Goal: Task Accomplishment & Management: Manage account settings

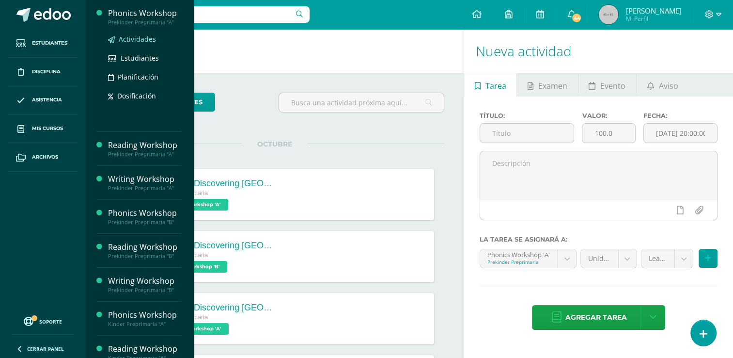
click at [130, 38] on span "Actividades" at bounding box center [137, 38] width 37 height 9
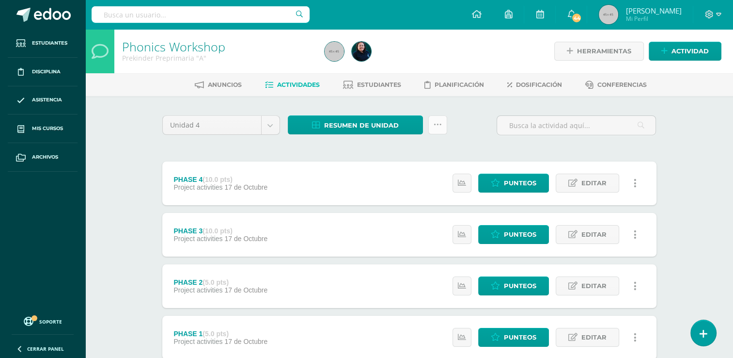
click at [436, 127] on icon at bounding box center [438, 125] width 8 height 8
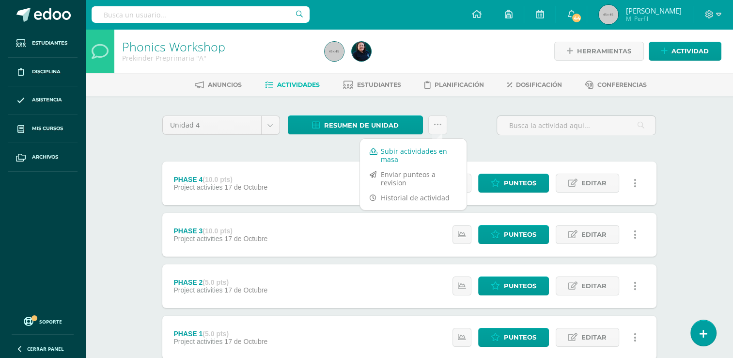
click at [415, 148] on link "Subir actividades en masa" at bounding box center [413, 154] width 107 height 23
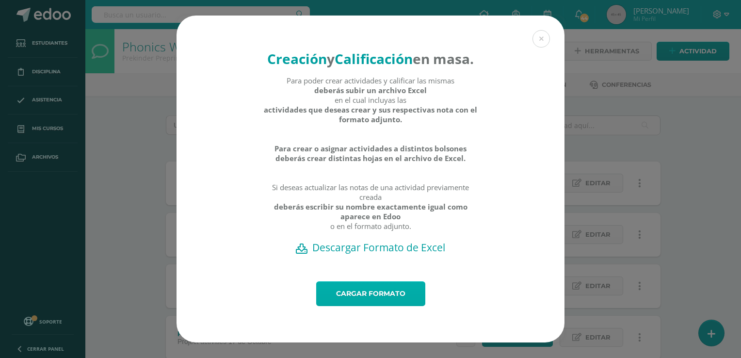
click at [360, 305] on link "Cargar formato" at bounding box center [370, 293] width 109 height 25
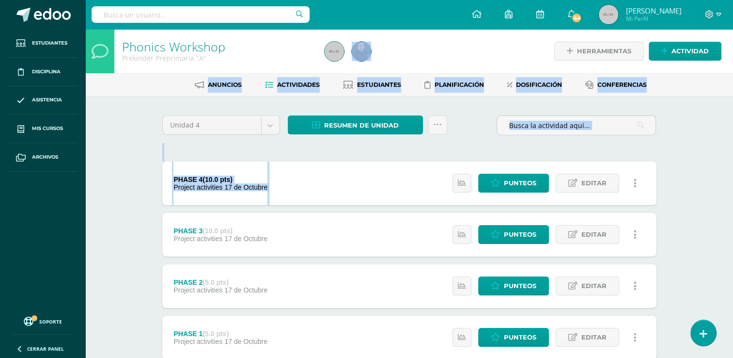
drag, startPoint x: 0, startPoint y: 0, endPoint x: 425, endPoint y: 61, distance: 428.9
drag, startPoint x: 425, startPoint y: 61, endPoint x: 451, endPoint y: 136, distance: 79.6
click at [451, 136] on div "Resumen de unidad Descargar como HTML Descargar como PDF Descargar como XLS Sub…" at bounding box center [367, 129] width 167 height 28
click at [442, 131] on link at bounding box center [437, 124] width 19 height 19
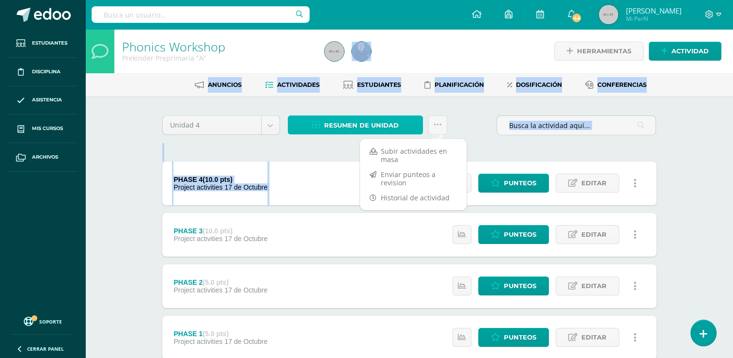
click at [368, 125] on span "Resumen de unidad" at bounding box center [361, 125] width 75 height 18
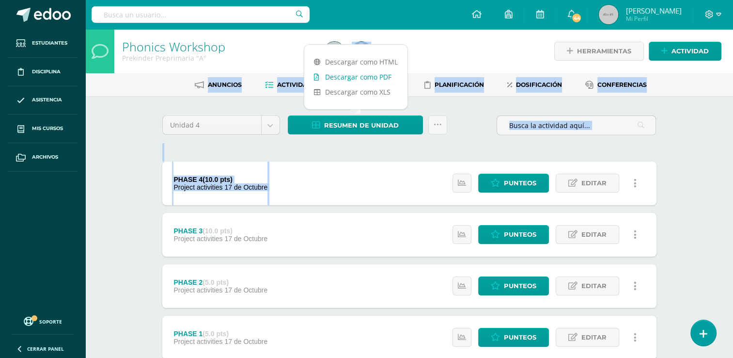
click at [366, 75] on link "Descargar como PDF" at bounding box center [355, 76] width 103 height 15
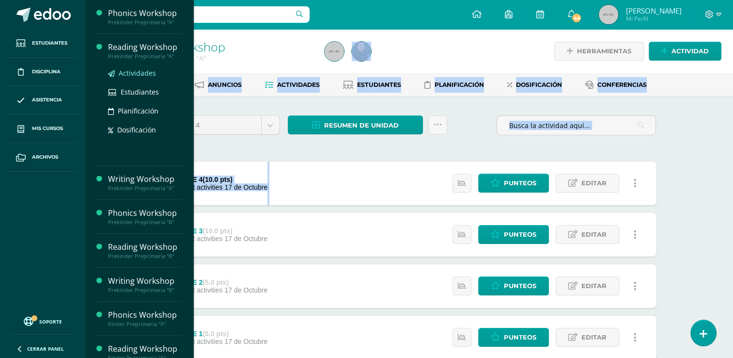
click at [126, 71] on span "Actividades" at bounding box center [137, 72] width 37 height 9
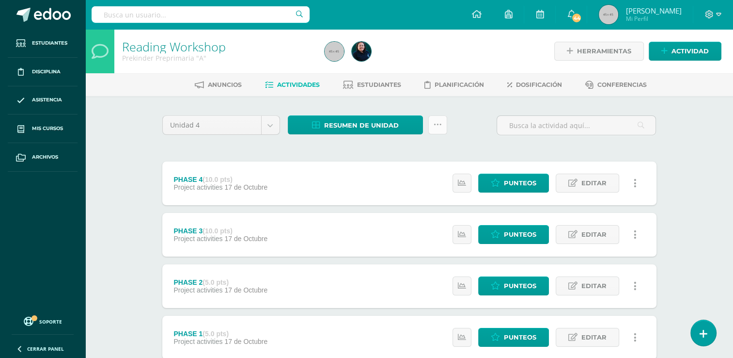
click at [439, 123] on icon at bounding box center [438, 125] width 8 height 8
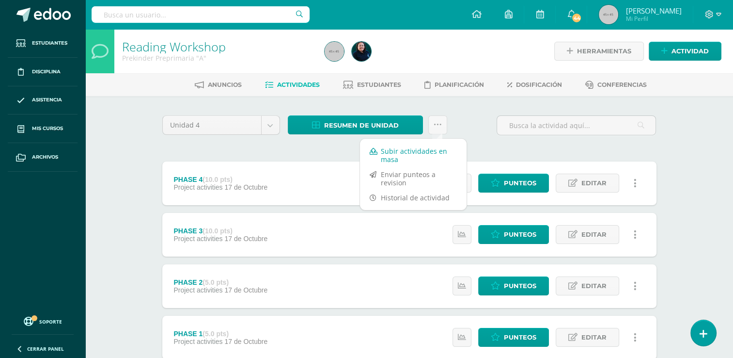
click at [401, 150] on link "Subir actividades en masa" at bounding box center [413, 154] width 107 height 23
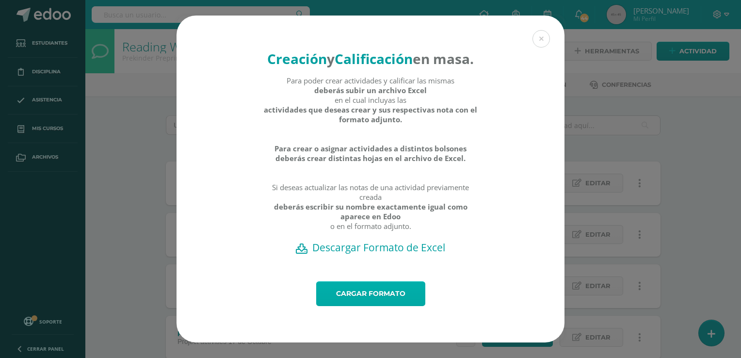
click at [372, 306] on link "Cargar formato" at bounding box center [370, 293] width 109 height 25
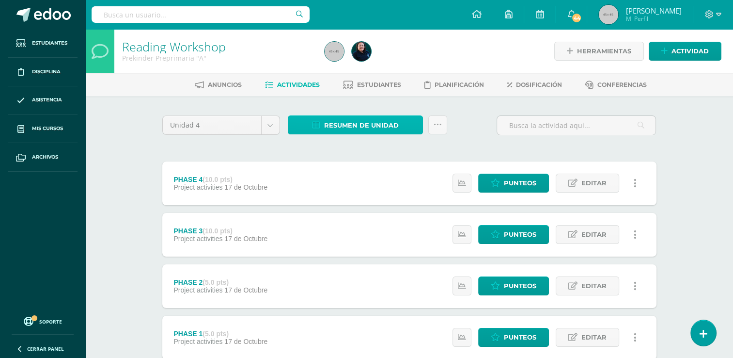
click at [373, 124] on span "Resumen de unidad" at bounding box center [361, 125] width 75 height 18
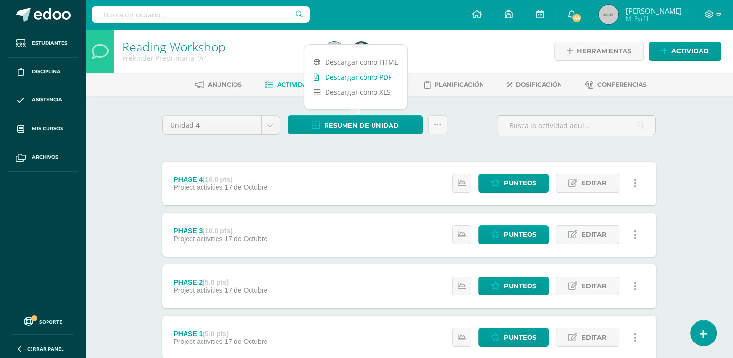
click at [379, 74] on link "Descargar como PDF" at bounding box center [355, 76] width 103 height 15
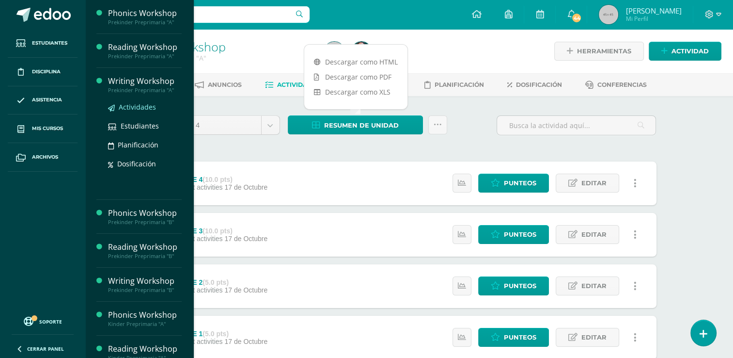
click at [131, 105] on span "Actividades" at bounding box center [137, 106] width 37 height 9
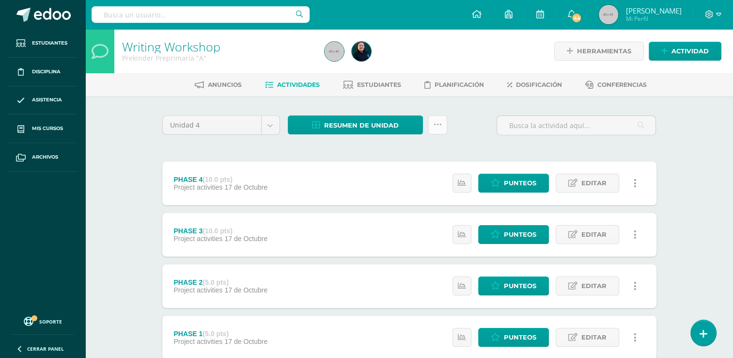
click at [437, 133] on link at bounding box center [437, 124] width 19 height 19
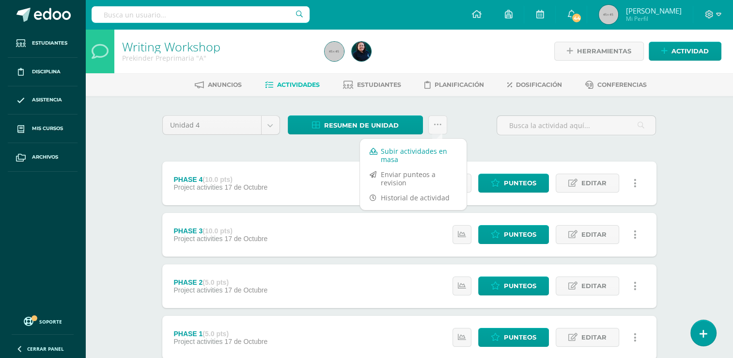
click at [425, 148] on link "Subir actividades en masa" at bounding box center [413, 154] width 107 height 23
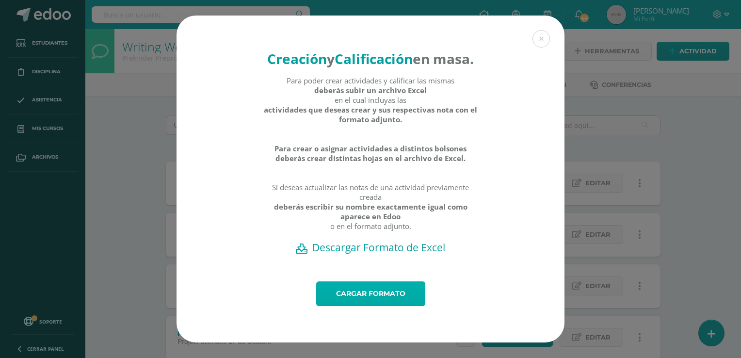
click at [368, 306] on link "Cargar formato" at bounding box center [370, 293] width 109 height 25
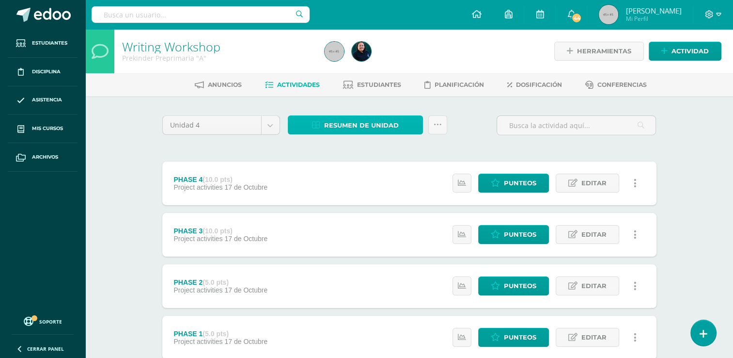
click at [368, 128] on span "Resumen de unidad" at bounding box center [361, 125] width 75 height 18
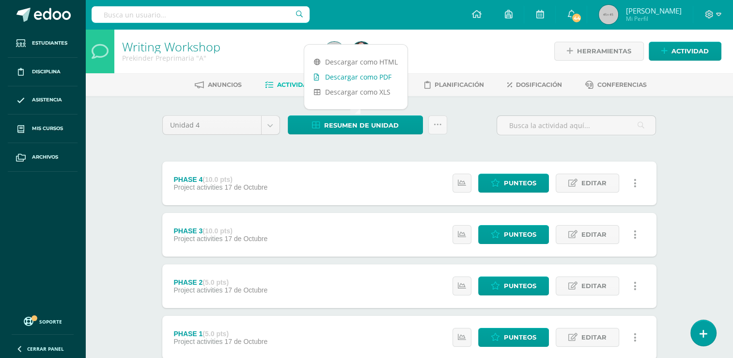
click at [365, 76] on link "Descargar como PDF" at bounding box center [355, 76] width 103 height 15
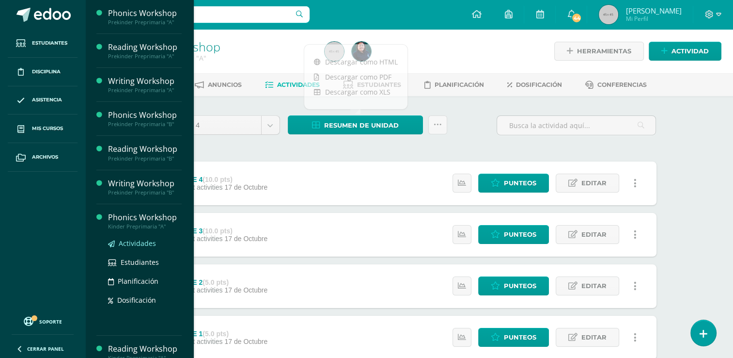
click at [134, 245] on span "Actividades" at bounding box center [137, 242] width 37 height 9
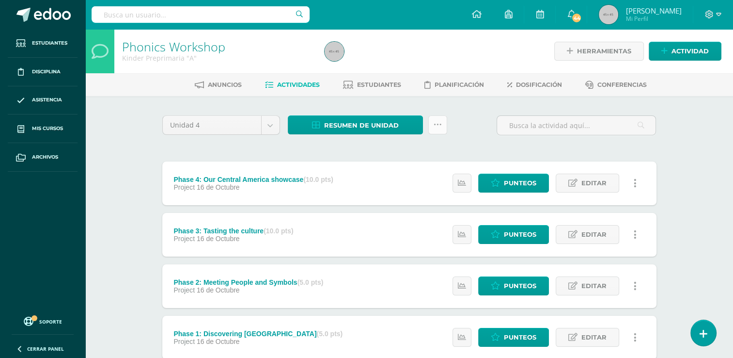
click at [434, 127] on icon at bounding box center [438, 125] width 8 height 8
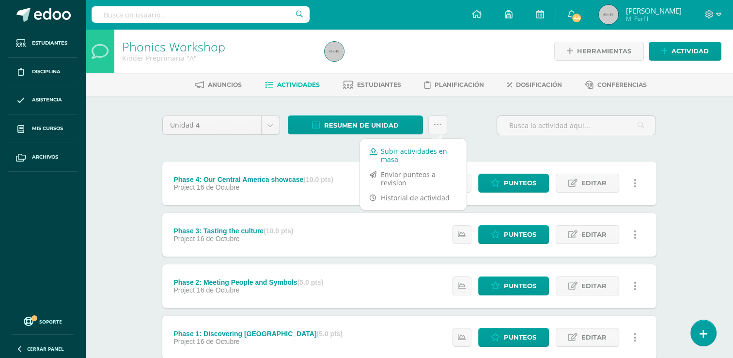
click at [411, 150] on link "Subir actividades en masa" at bounding box center [413, 154] width 107 height 23
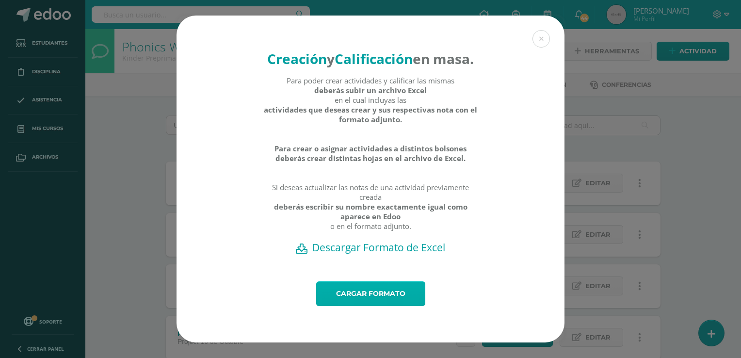
click at [390, 303] on link "Cargar formato" at bounding box center [370, 293] width 109 height 25
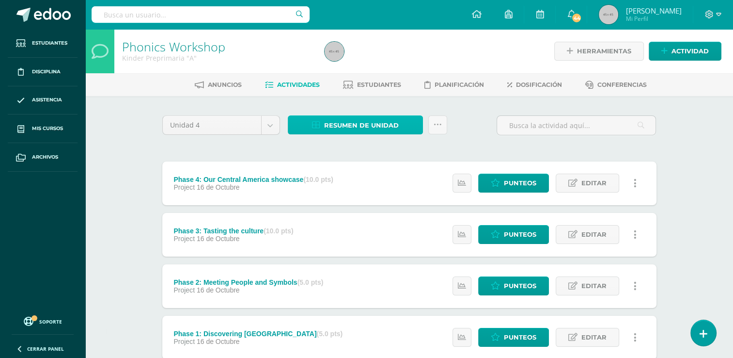
click at [359, 125] on span "Resumen de unidad" at bounding box center [361, 125] width 75 height 18
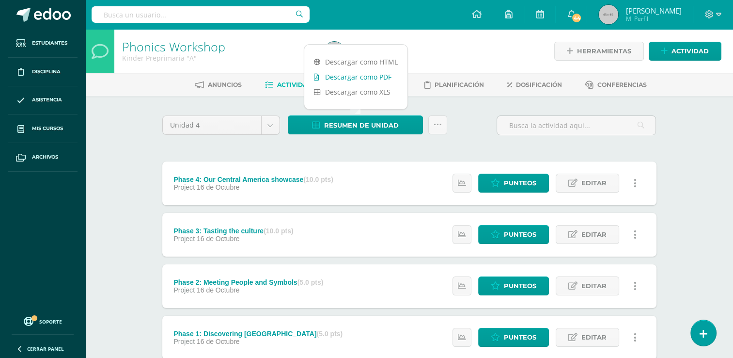
click at [370, 76] on link "Descargar como PDF" at bounding box center [355, 76] width 103 height 15
click at [438, 132] on link at bounding box center [437, 124] width 19 height 19
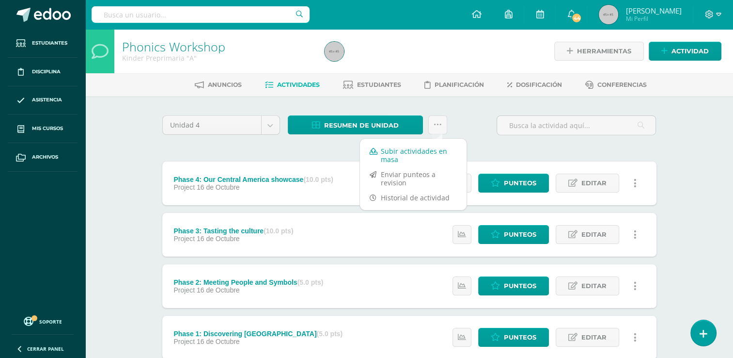
click at [411, 152] on link "Subir actividades en masa" at bounding box center [413, 154] width 107 height 23
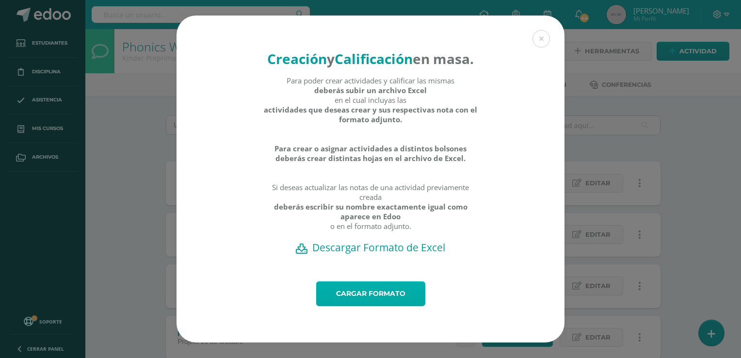
click at [363, 301] on link "Cargar formato" at bounding box center [370, 293] width 109 height 25
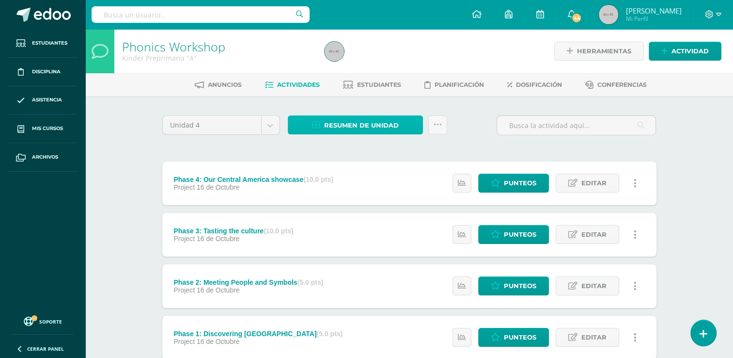
click at [371, 130] on span "Resumen de unidad" at bounding box center [361, 125] width 75 height 18
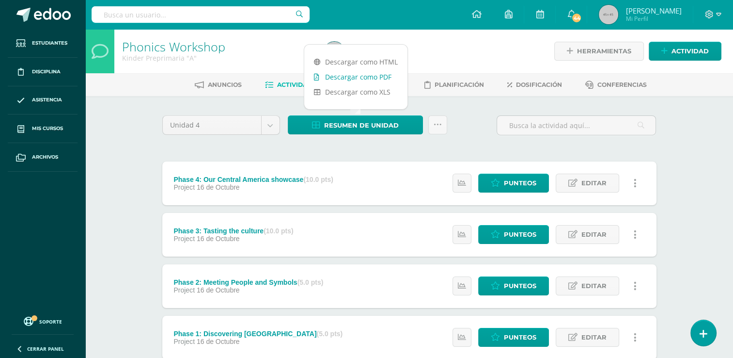
click at [377, 76] on link "Descargar como PDF" at bounding box center [355, 76] width 103 height 15
click at [521, 185] on span "Punteos" at bounding box center [520, 183] width 32 height 18
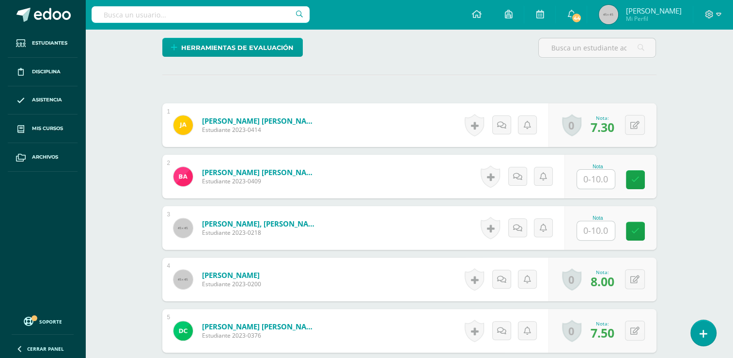
scroll to position [253, 0]
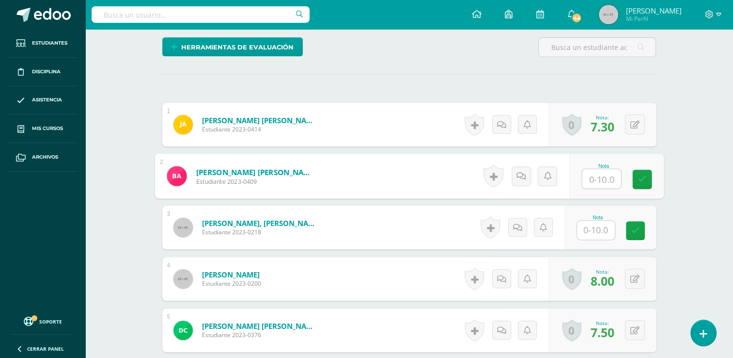
click at [595, 177] on input "text" at bounding box center [601, 178] width 39 height 19
type input "6"
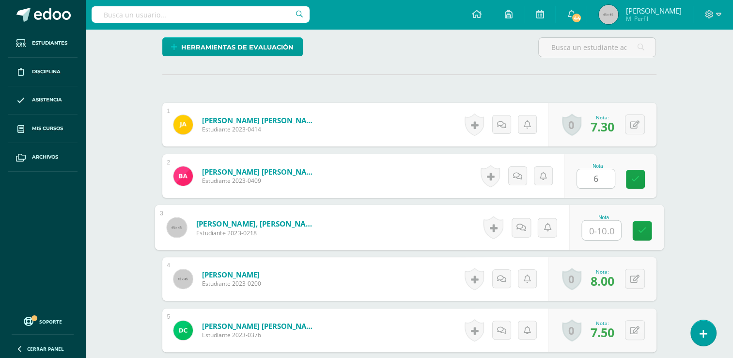
click at [592, 233] on input "text" at bounding box center [601, 230] width 39 height 19
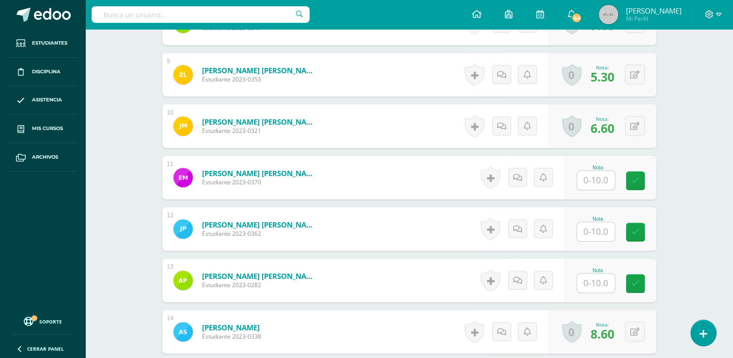
scroll to position [715, 0]
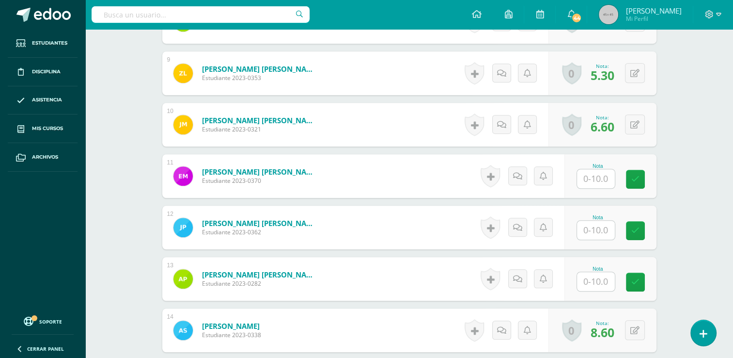
type input "9"
click at [600, 178] on input "text" at bounding box center [596, 178] width 38 height 19
type input "9"
click at [608, 224] on input "text" at bounding box center [596, 230] width 38 height 19
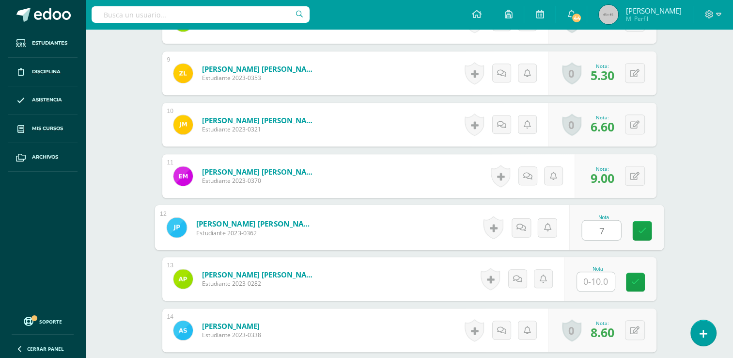
type input "7"
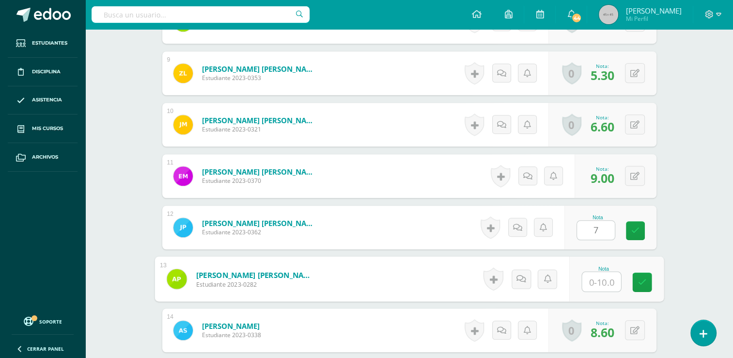
click at [604, 288] on input "text" at bounding box center [601, 281] width 39 height 19
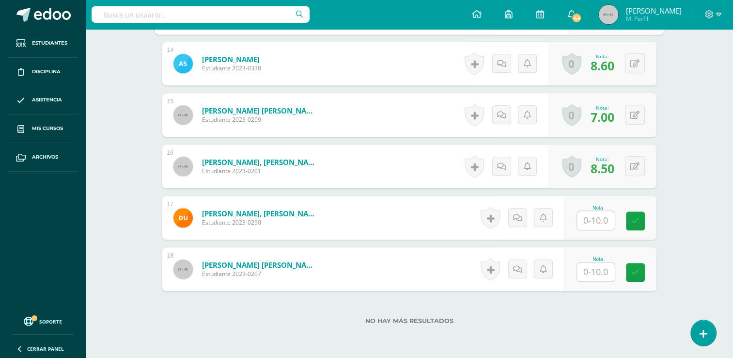
scroll to position [1025, 0]
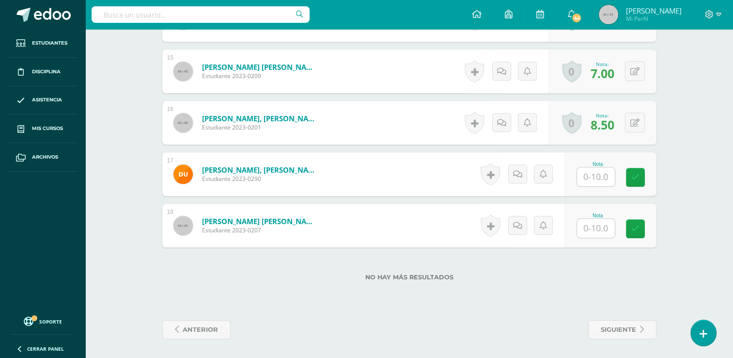
type input "9"
click at [599, 173] on input "text" at bounding box center [596, 176] width 38 height 19
type input "8"
click at [595, 232] on input "text" at bounding box center [601, 228] width 39 height 19
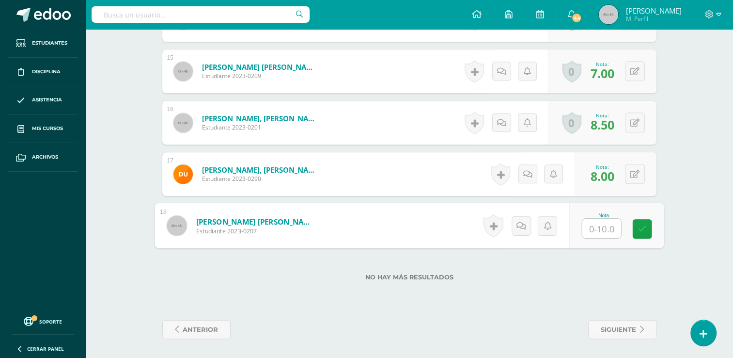
type input "6"
click at [643, 224] on icon at bounding box center [642, 228] width 9 height 8
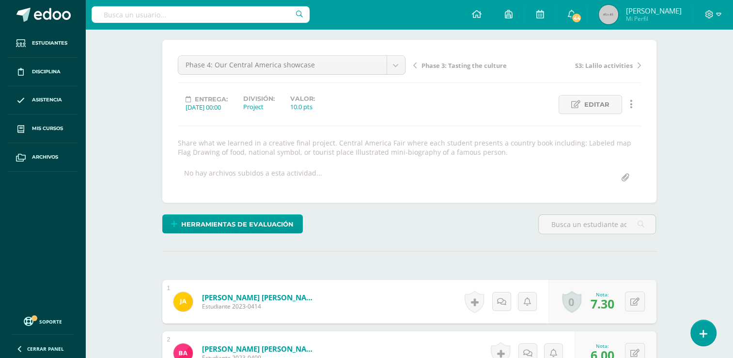
scroll to position [0, 0]
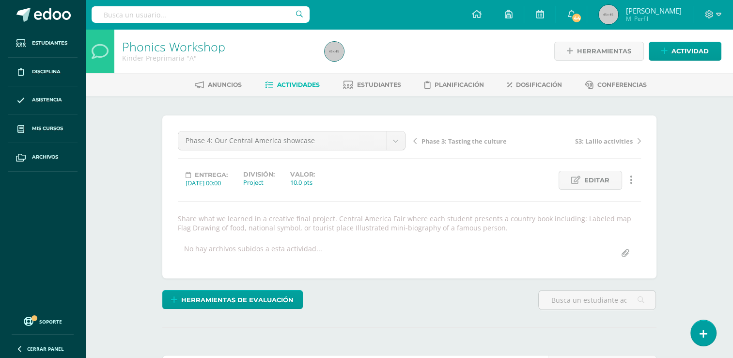
click at [295, 79] on link "Actividades" at bounding box center [292, 85] width 55 height 16
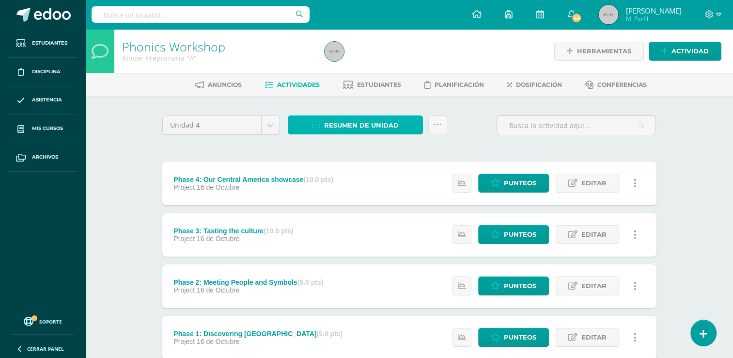
click at [378, 124] on span "Resumen de unidad" at bounding box center [361, 125] width 75 height 18
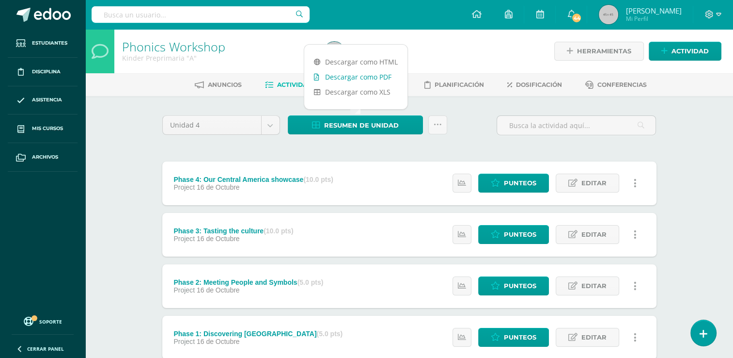
click at [363, 75] on link "Descargar como PDF" at bounding box center [355, 76] width 103 height 15
click at [440, 131] on link at bounding box center [437, 124] width 19 height 19
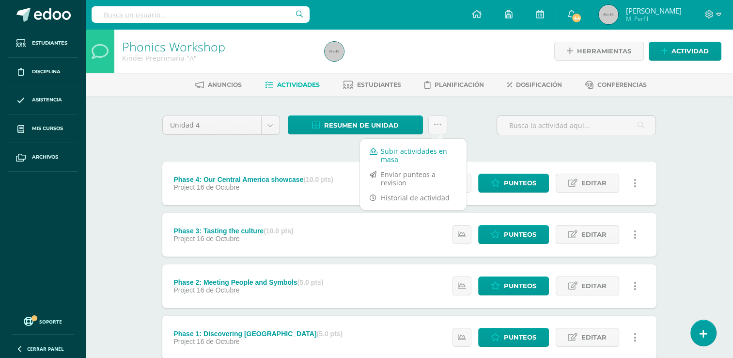
click at [414, 152] on link "Subir actividades en masa" at bounding box center [413, 154] width 107 height 23
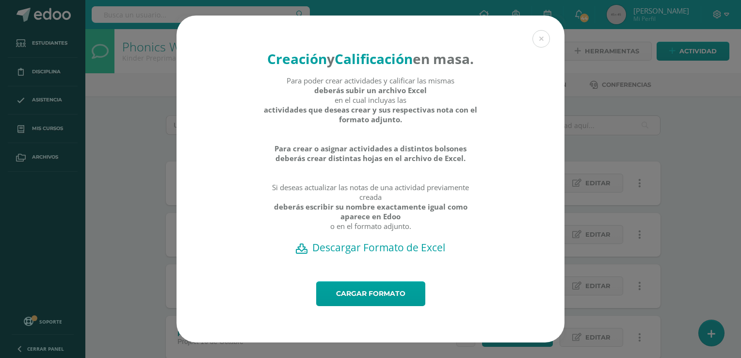
click at [388, 254] on h2 "Descargar Formato de Excel" at bounding box center [370, 247] width 354 height 14
click at [57, 132] on div "Creación y Calificación en masa. Para poder crear actividades y calificar las m…" at bounding box center [370, 179] width 733 height 327
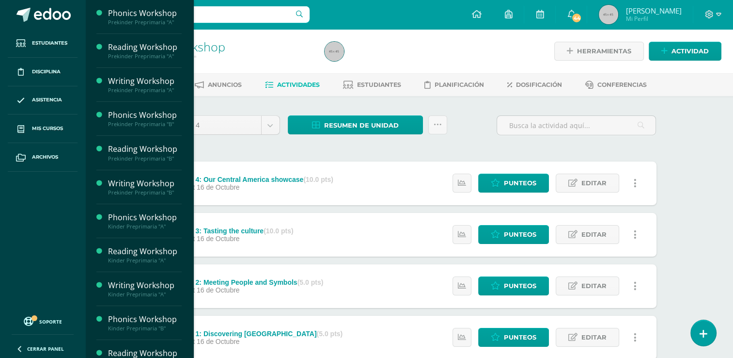
click at [57, 132] on span "Mis cursos" at bounding box center [47, 129] width 31 height 8
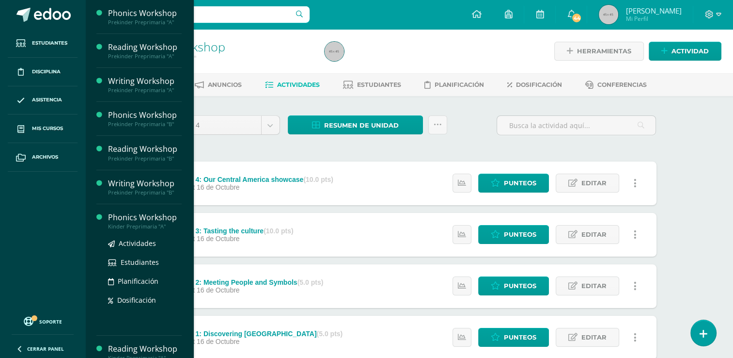
scroll to position [50, 0]
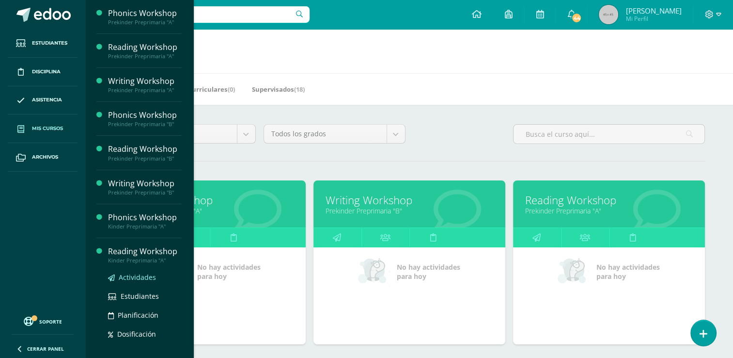
click at [134, 275] on span "Actividades" at bounding box center [137, 276] width 37 height 9
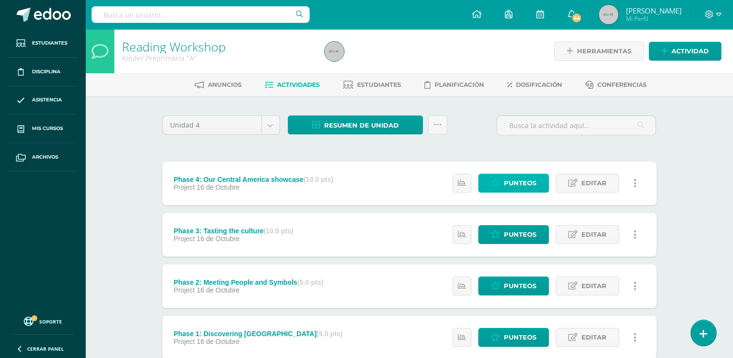
click at [513, 188] on span "Punteos" at bounding box center [520, 183] width 32 height 18
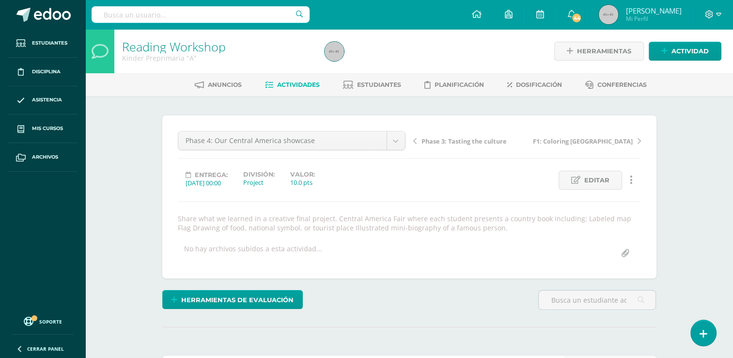
click at [297, 81] on span "Actividades" at bounding box center [298, 84] width 43 height 7
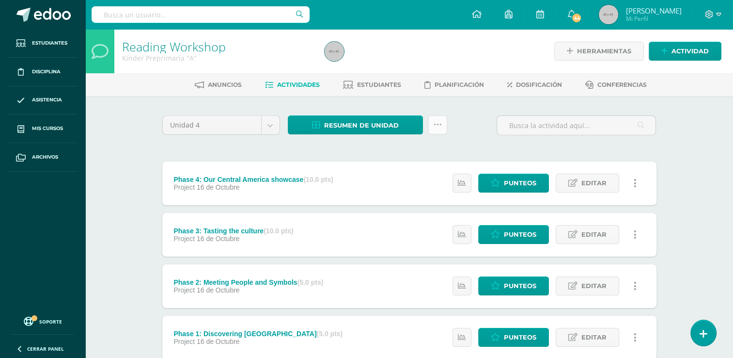
click at [442, 127] on link at bounding box center [437, 124] width 19 height 19
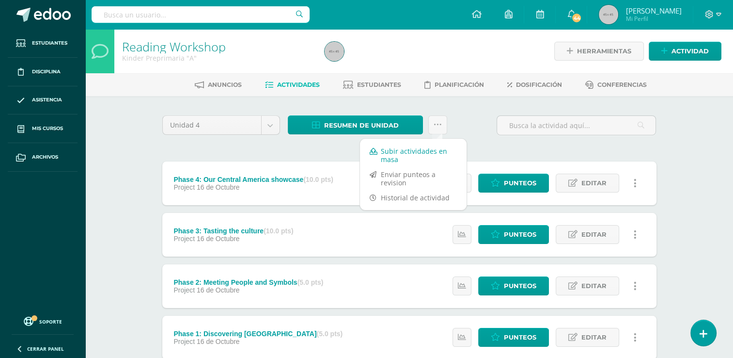
click at [410, 150] on link "Subir actividades en masa" at bounding box center [413, 154] width 107 height 23
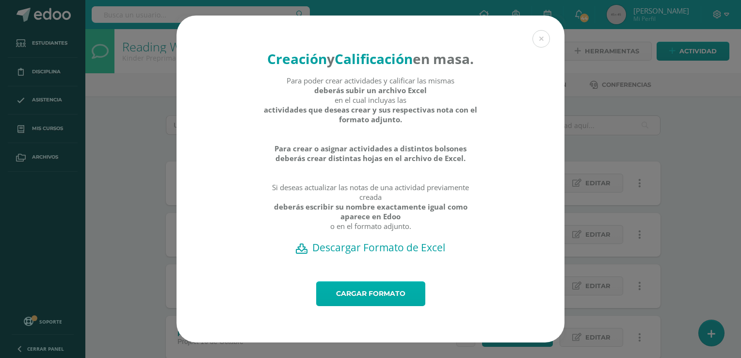
click at [354, 306] on link "Cargar formato" at bounding box center [370, 293] width 109 height 25
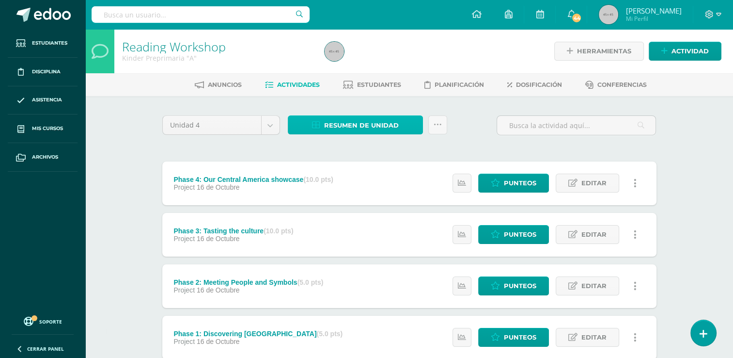
click at [405, 123] on link "Resumen de unidad" at bounding box center [355, 124] width 135 height 19
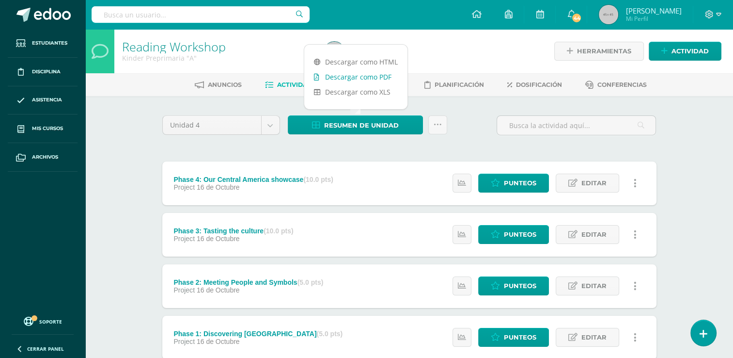
click at [384, 74] on link "Descargar como PDF" at bounding box center [355, 76] width 103 height 15
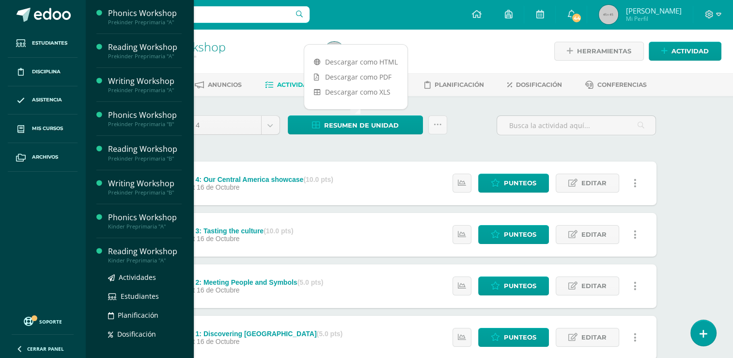
scroll to position [104, 0]
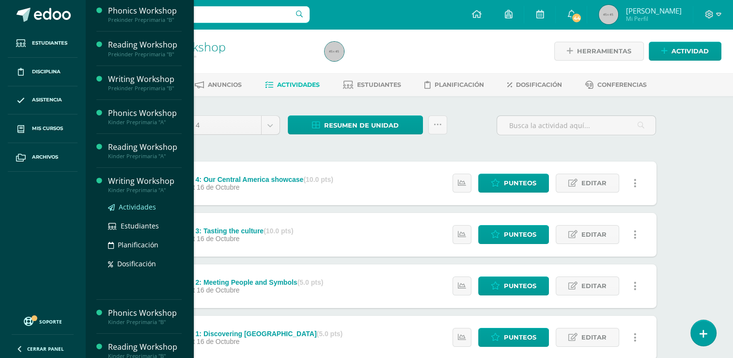
click at [137, 206] on span "Actividades" at bounding box center [137, 206] width 37 height 9
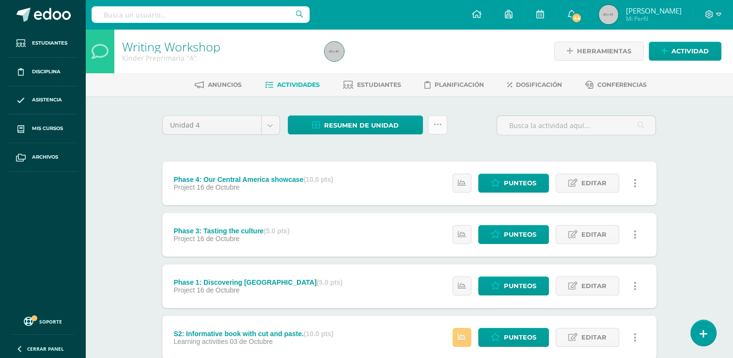
click at [438, 129] on link at bounding box center [437, 124] width 19 height 19
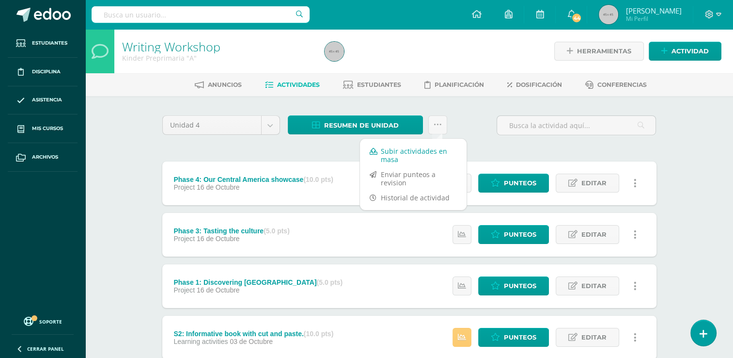
click at [415, 152] on link "Subir actividades en masa" at bounding box center [413, 154] width 107 height 23
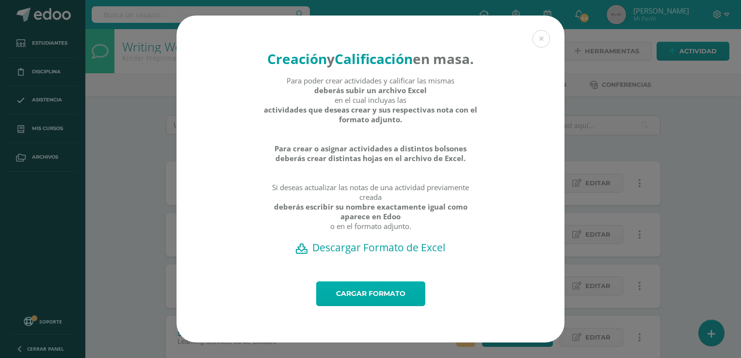
click at [381, 299] on link "Cargar formato" at bounding box center [370, 293] width 109 height 25
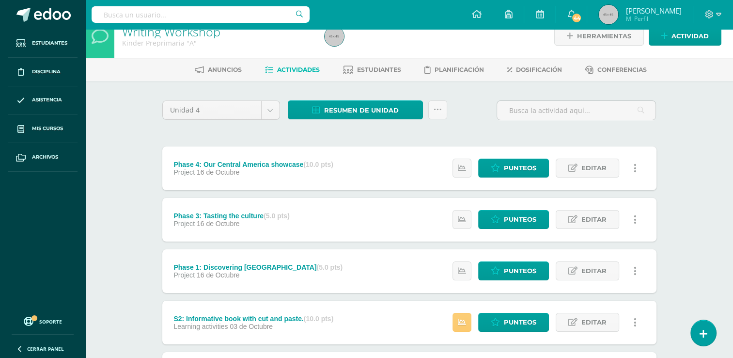
scroll to position [15, 0]
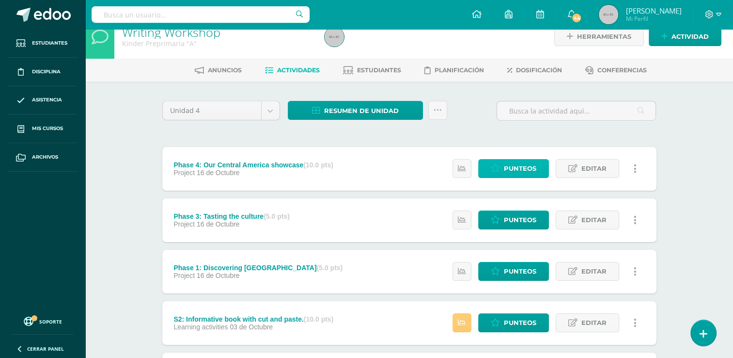
click at [524, 164] on span "Punteos" at bounding box center [520, 168] width 32 height 18
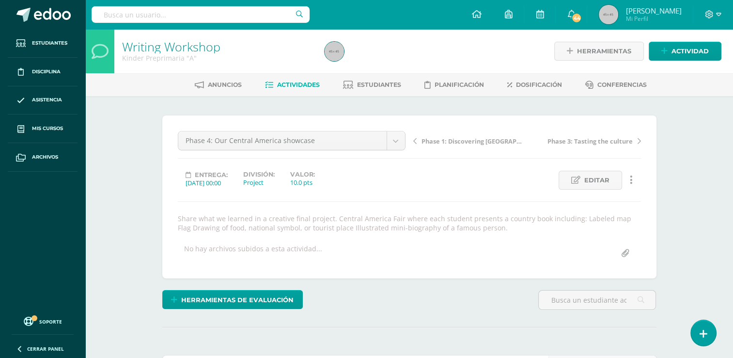
click at [295, 81] on span "Actividades" at bounding box center [298, 84] width 43 height 7
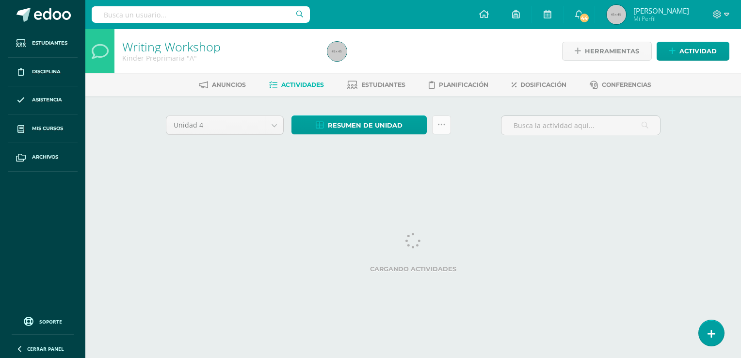
click at [449, 125] on link at bounding box center [441, 124] width 19 height 19
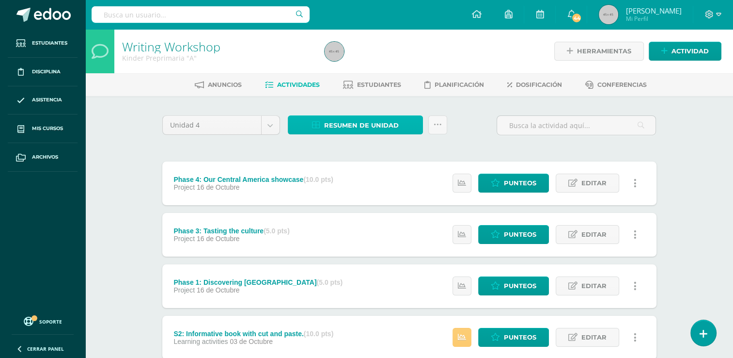
click at [369, 129] on span "Resumen de unidad" at bounding box center [361, 125] width 75 height 18
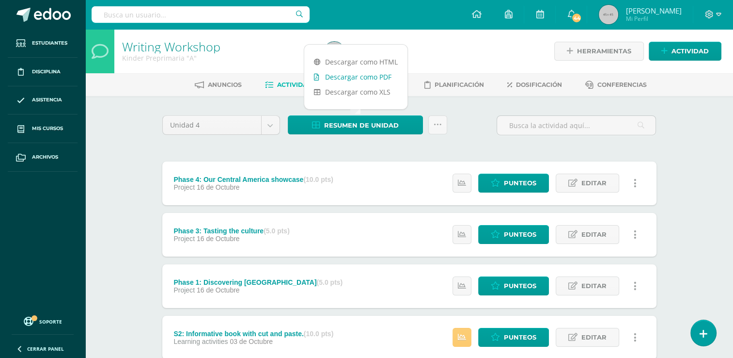
click at [377, 73] on link "Descargar como PDF" at bounding box center [355, 76] width 103 height 15
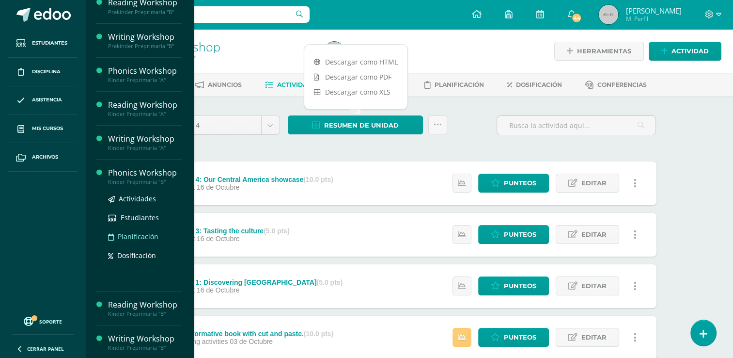
scroll to position [146, 0]
click at [136, 195] on span "Actividades" at bounding box center [137, 198] width 37 height 9
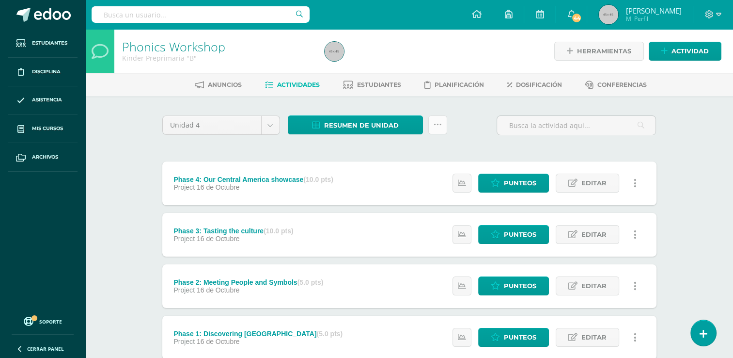
click at [438, 127] on icon at bounding box center [438, 125] width 8 height 8
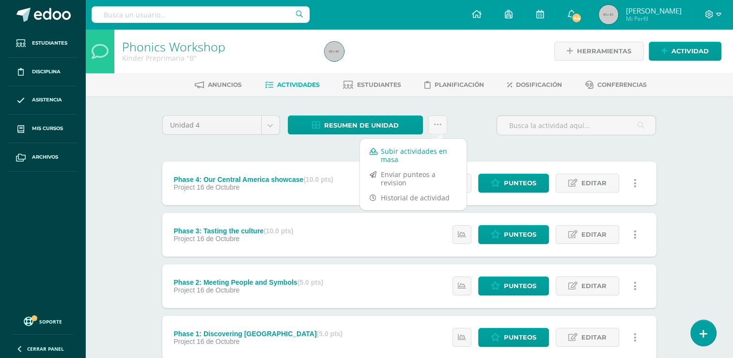
click at [417, 154] on link "Subir actividades en masa" at bounding box center [413, 154] width 107 height 23
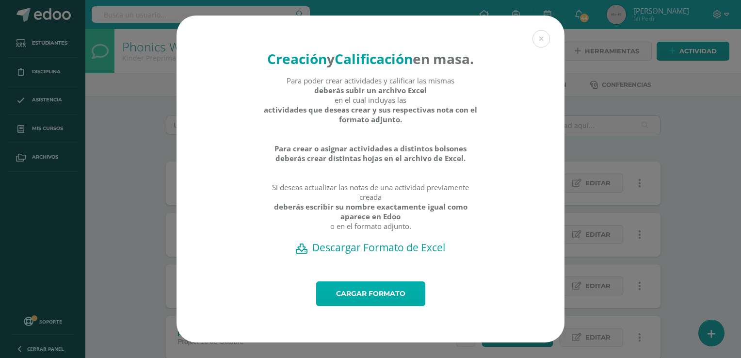
click at [364, 306] on link "Cargar formato" at bounding box center [370, 293] width 109 height 25
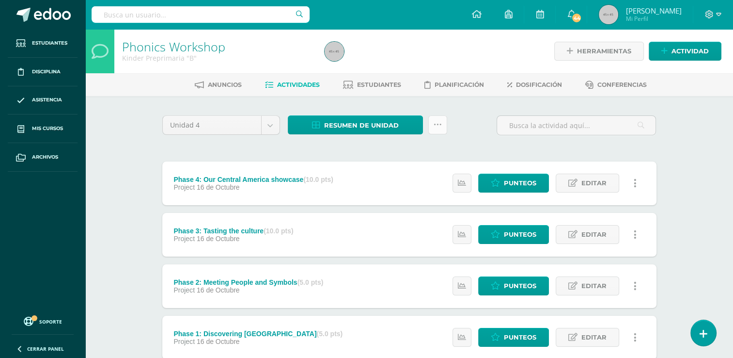
click at [438, 121] on icon at bounding box center [438, 125] width 8 height 8
click at [388, 129] on span "Resumen de unidad" at bounding box center [361, 125] width 75 height 18
click at [372, 77] on link "Descargar como PDF" at bounding box center [355, 76] width 103 height 15
click at [505, 184] on span "Punteos" at bounding box center [520, 183] width 32 height 18
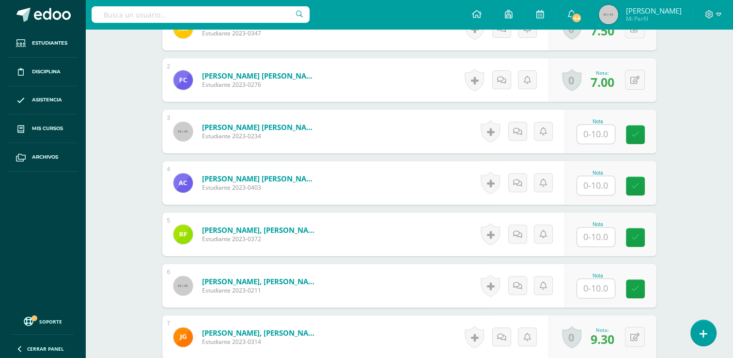
scroll to position [353, 0]
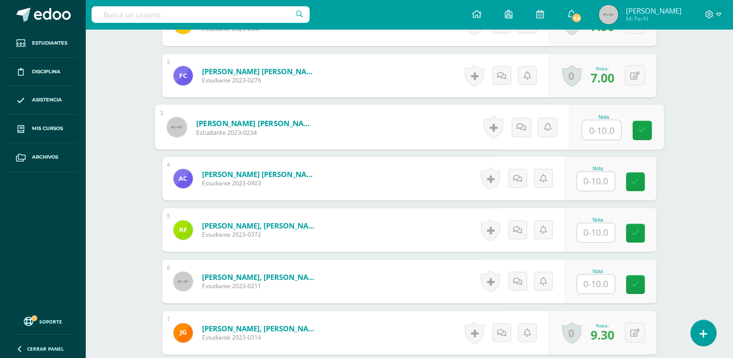
click at [593, 129] on input "text" at bounding box center [601, 129] width 39 height 19
type input "10"
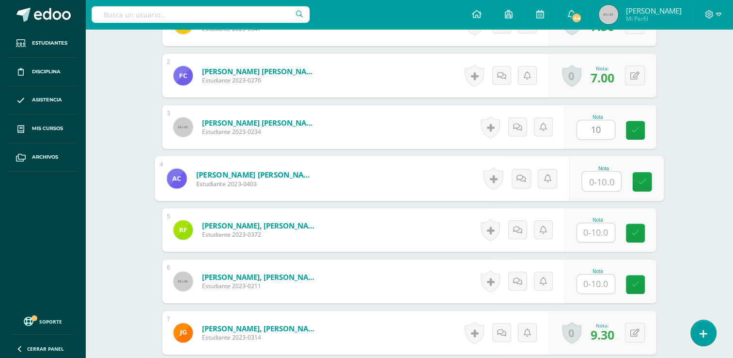
click at [603, 177] on input "text" at bounding box center [601, 181] width 39 height 19
type input "9"
click at [598, 235] on input "text" at bounding box center [596, 232] width 38 height 19
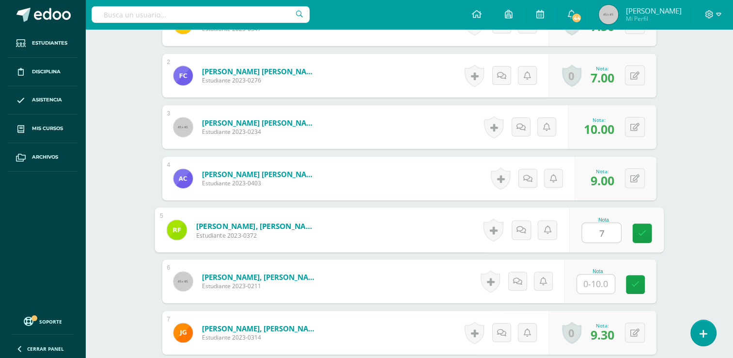
type input "7"
click at [600, 279] on input "text" at bounding box center [596, 283] width 38 height 19
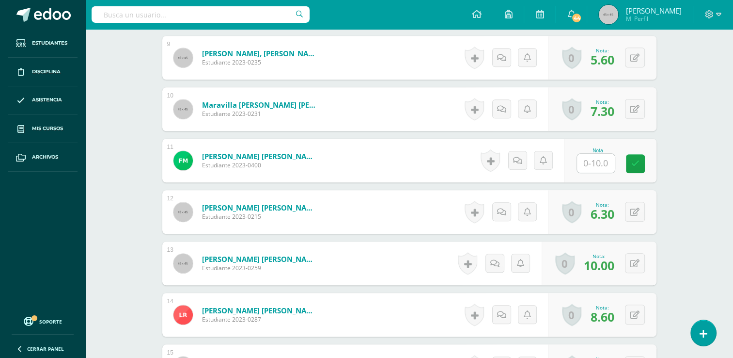
scroll to position [731, 0]
type input "9"
click at [595, 168] on input "text" at bounding box center [601, 162] width 39 height 19
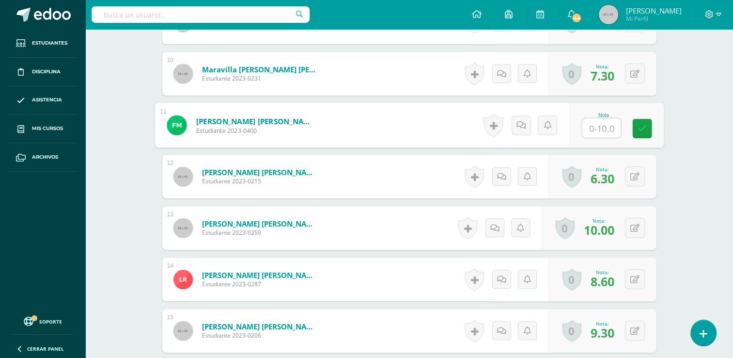
scroll to position [764, 0]
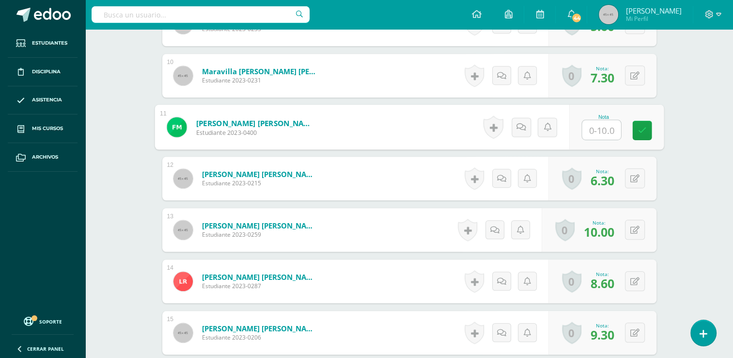
type input "8"
click at [642, 128] on icon at bounding box center [642, 130] width 9 height 8
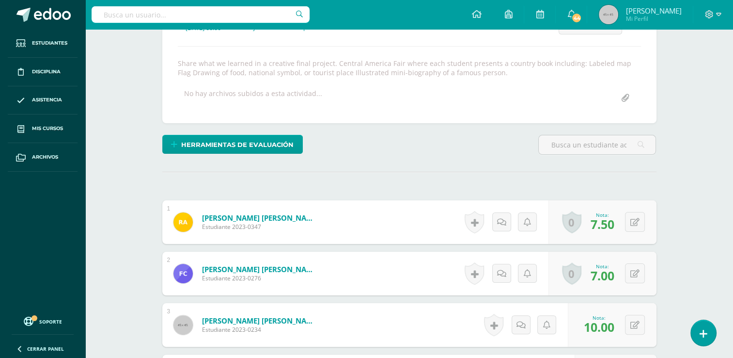
scroll to position [0, 0]
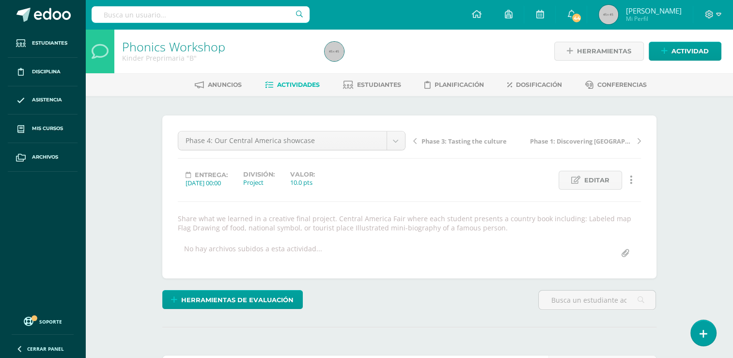
click at [299, 85] on span "Actividades" at bounding box center [298, 84] width 43 height 7
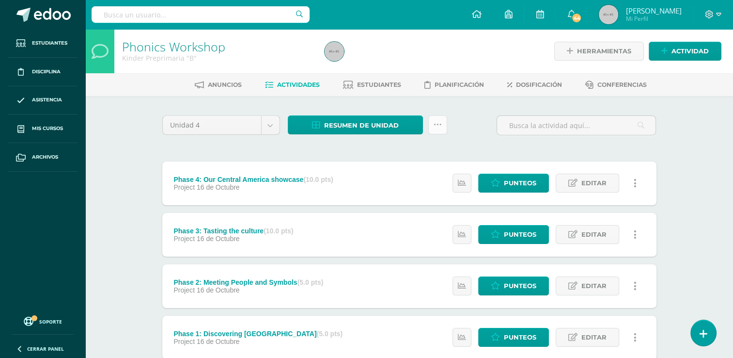
click at [443, 125] on link at bounding box center [437, 124] width 19 height 19
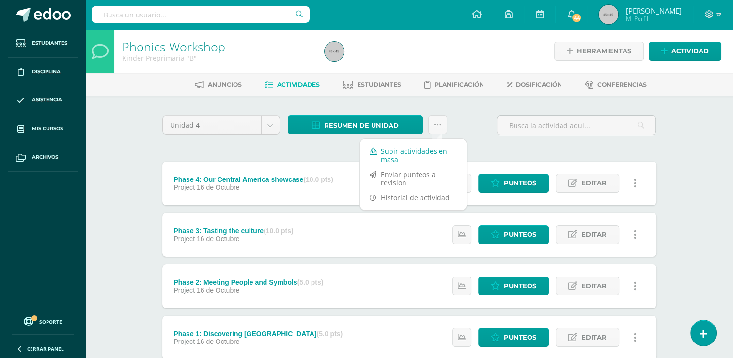
click at [426, 151] on link "Subir actividades en masa" at bounding box center [413, 154] width 107 height 23
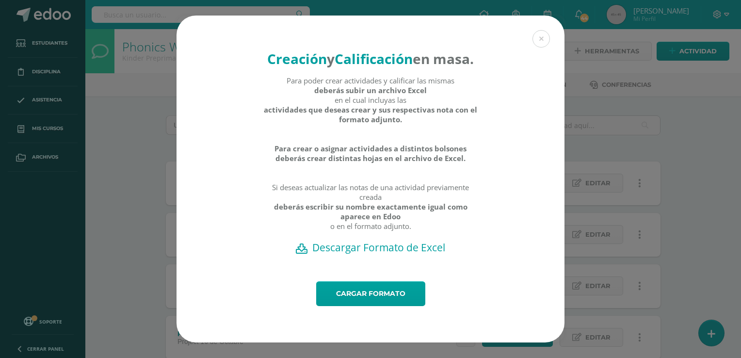
click at [367, 254] on h2 "Descargar Formato de Excel" at bounding box center [370, 247] width 354 height 14
click at [697, 197] on div "Creación y Calificación en masa. Para poder crear actividades y calificar las m…" at bounding box center [370, 179] width 733 height 327
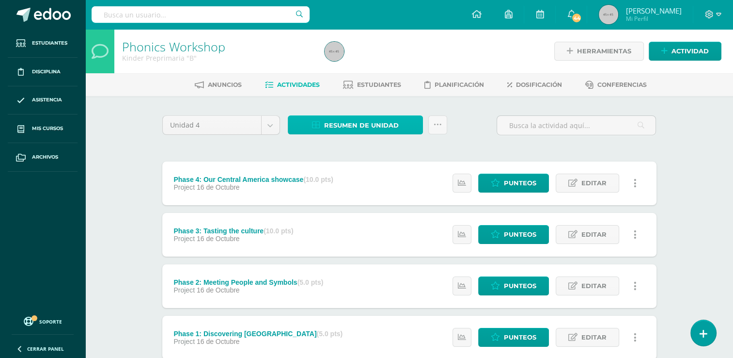
click at [398, 125] on link "Resumen de unidad" at bounding box center [355, 124] width 135 height 19
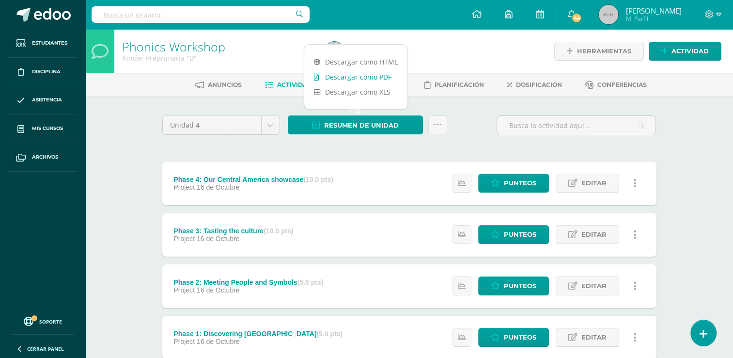
click at [377, 77] on link "Descargar como PDF" at bounding box center [355, 76] width 103 height 15
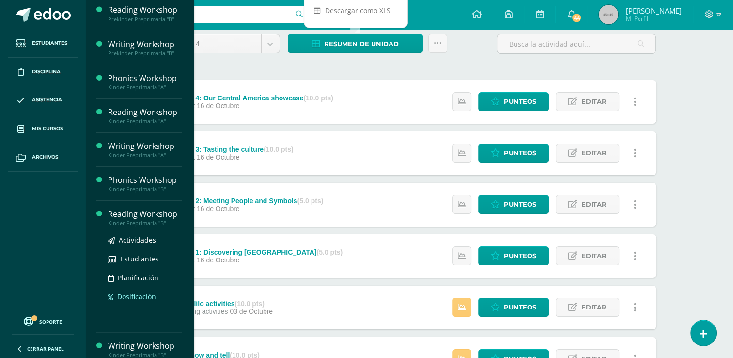
scroll to position [146, 0]
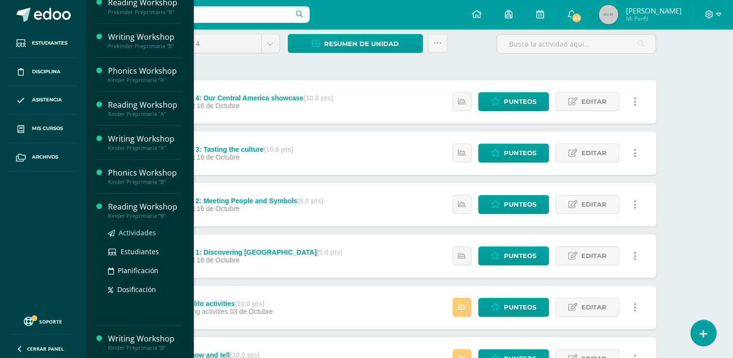
click at [147, 233] on span "Actividades" at bounding box center [137, 232] width 37 height 9
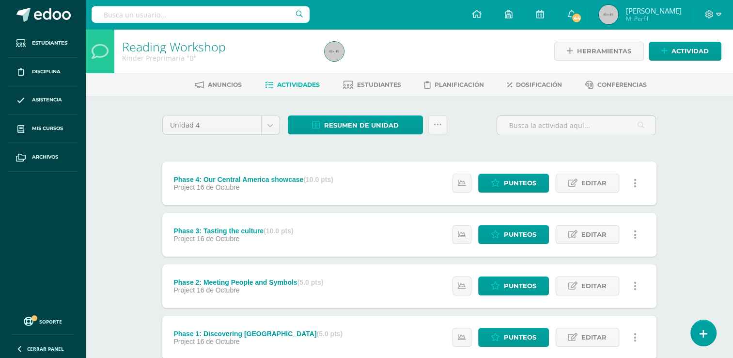
click at [438, 135] on div "Resumen de unidad Descargar como HTML Descargar como PDF Descargar como XLS Sub…" at bounding box center [367, 129] width 167 height 28
click at [438, 121] on icon at bounding box center [438, 125] width 8 height 8
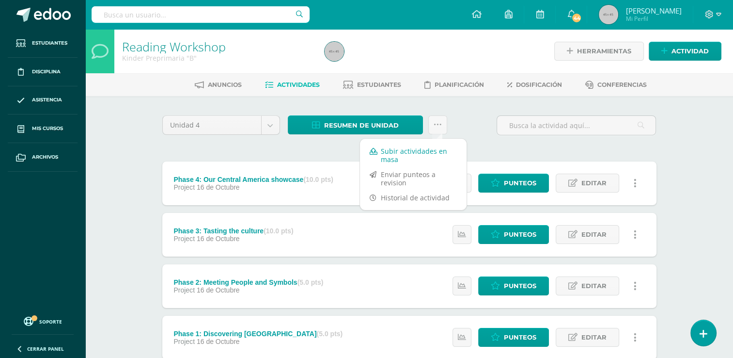
click at [419, 148] on link "Subir actividades en masa" at bounding box center [413, 154] width 107 height 23
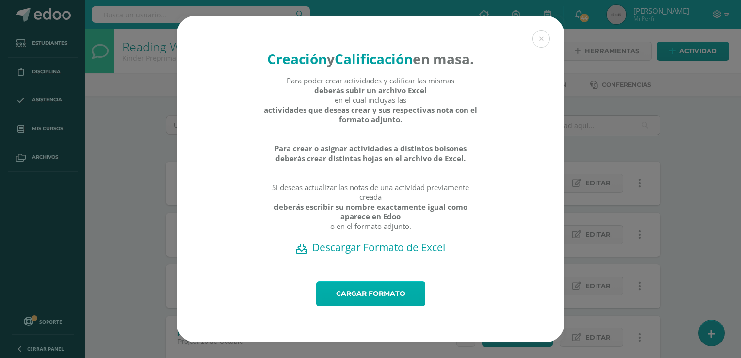
click at [373, 299] on link "Cargar formato" at bounding box center [370, 293] width 109 height 25
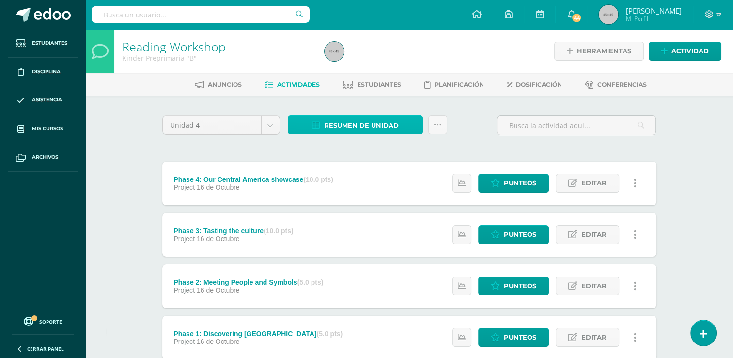
click at [360, 126] on span "Resumen de unidad" at bounding box center [361, 125] width 75 height 18
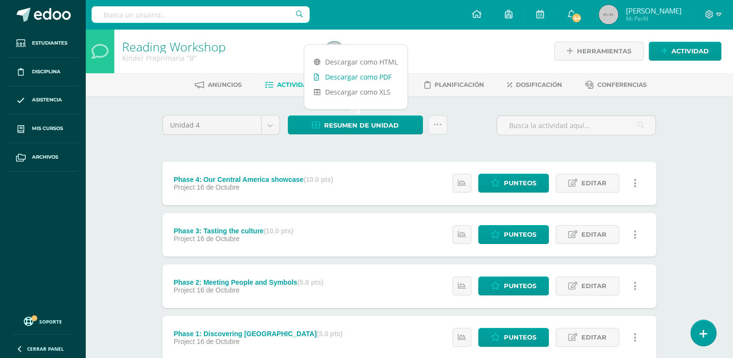
click at [364, 73] on link "Descargar como PDF" at bounding box center [355, 76] width 103 height 15
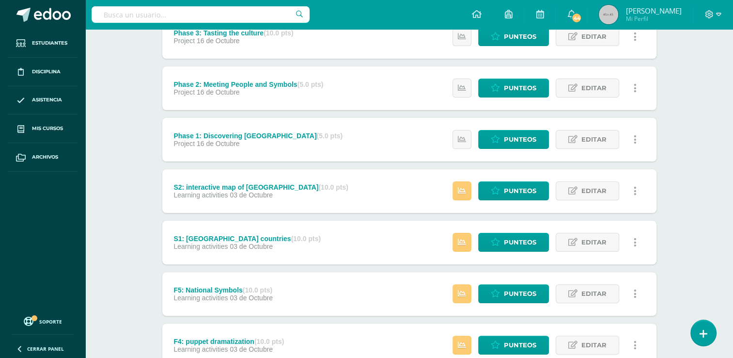
scroll to position [201, 0]
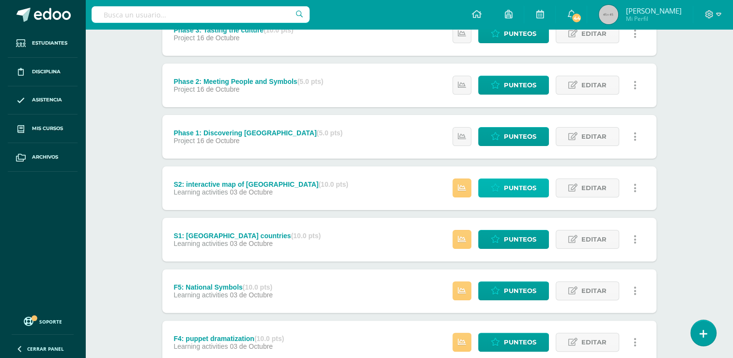
click at [509, 187] on span "Punteos" at bounding box center [520, 188] width 32 height 18
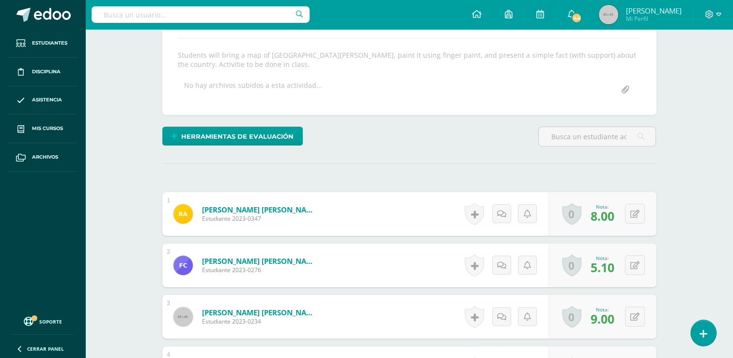
scroll to position [155, 0]
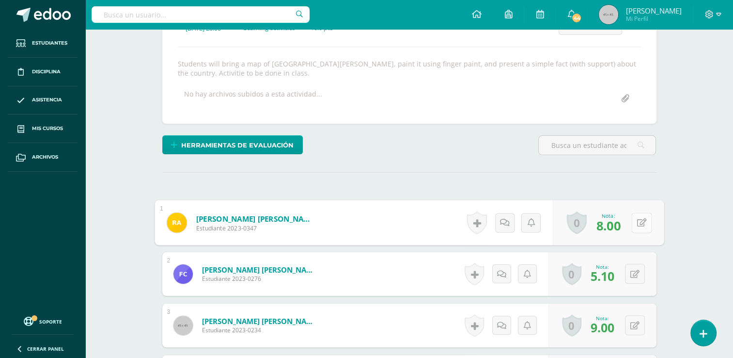
click at [633, 223] on button at bounding box center [642, 222] width 20 height 20
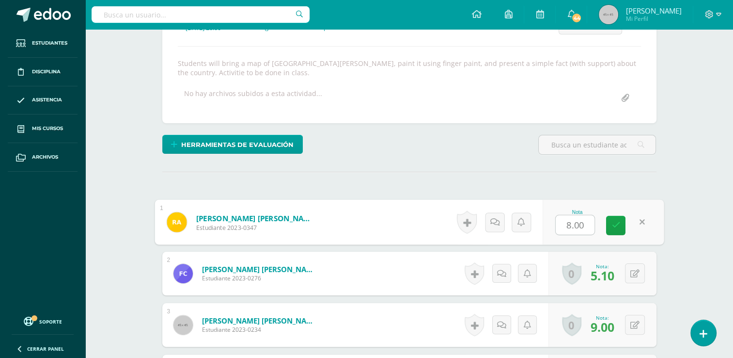
type input "6"
click at [610, 228] on link at bounding box center [615, 225] width 19 height 19
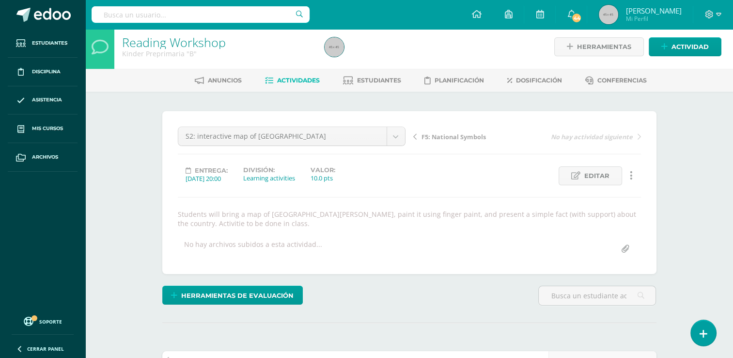
scroll to position [0, 0]
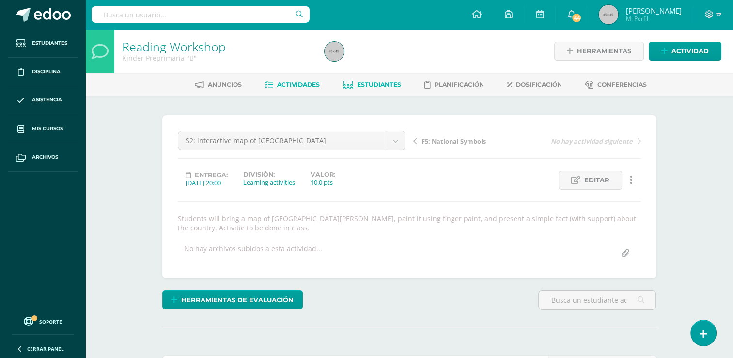
click at [368, 85] on span "Estudiantes" at bounding box center [379, 84] width 44 height 7
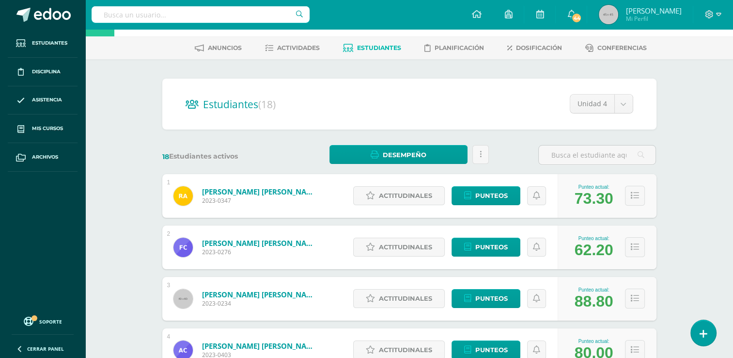
scroll to position [39, 0]
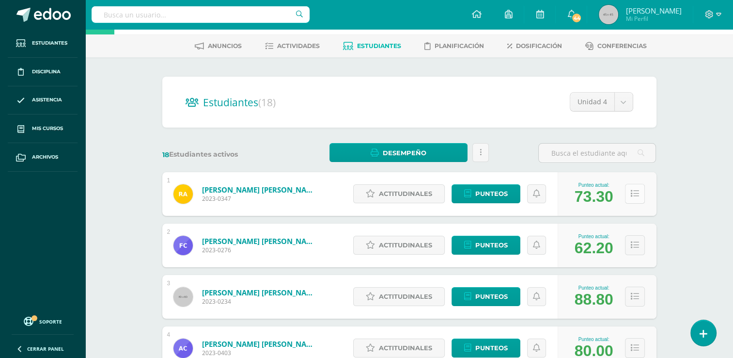
click at [637, 194] on icon at bounding box center [635, 194] width 8 height 8
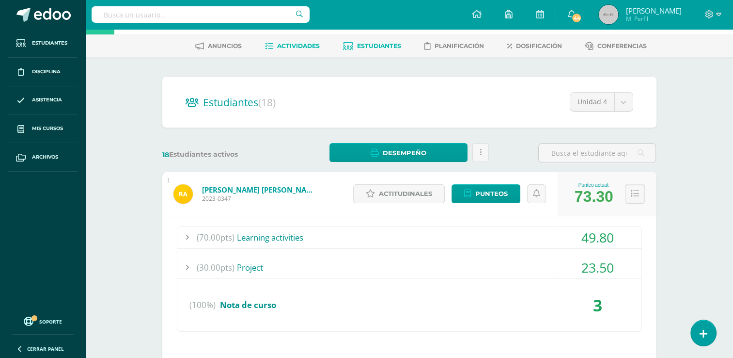
click at [303, 44] on span "Actividades" at bounding box center [298, 45] width 43 height 7
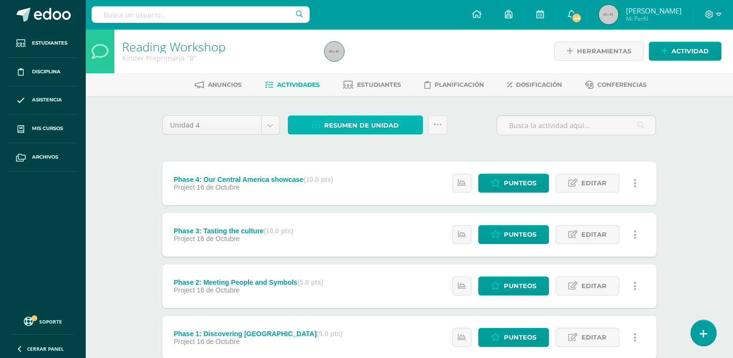
click at [333, 118] on span "Resumen de unidad" at bounding box center [361, 125] width 75 height 18
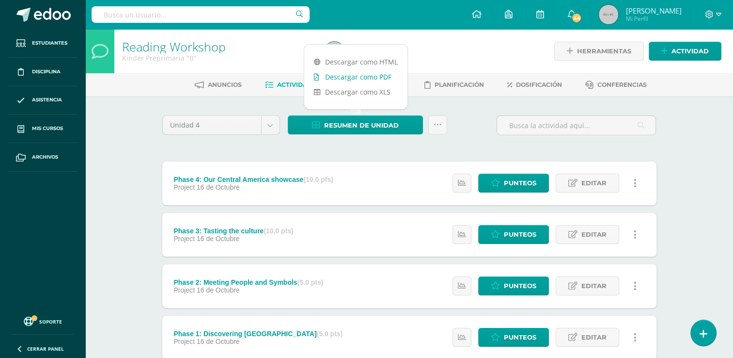
click at [358, 76] on link "Descargar como PDF" at bounding box center [355, 76] width 103 height 15
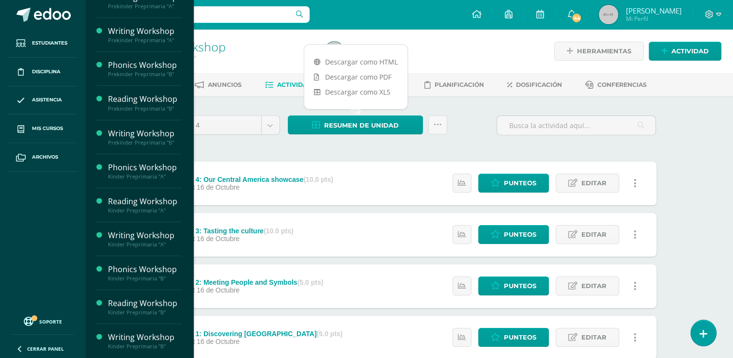
scroll to position [146, 0]
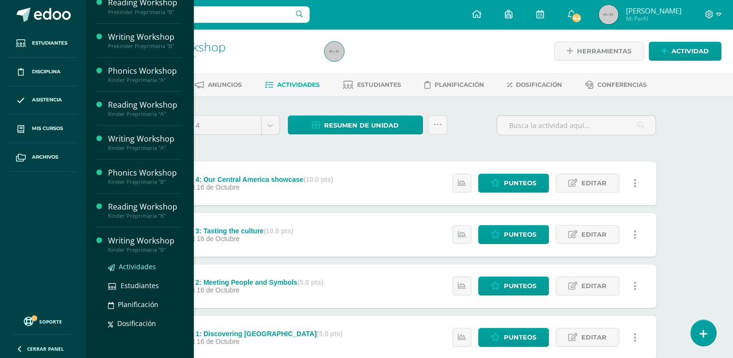
click at [136, 265] on span "Actividades" at bounding box center [137, 266] width 37 height 9
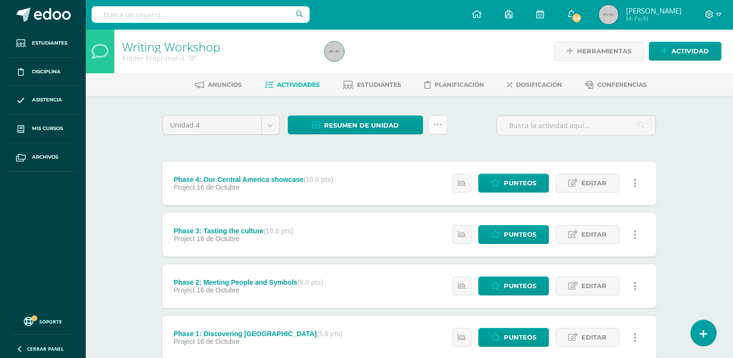
click at [434, 130] on link at bounding box center [437, 124] width 19 height 19
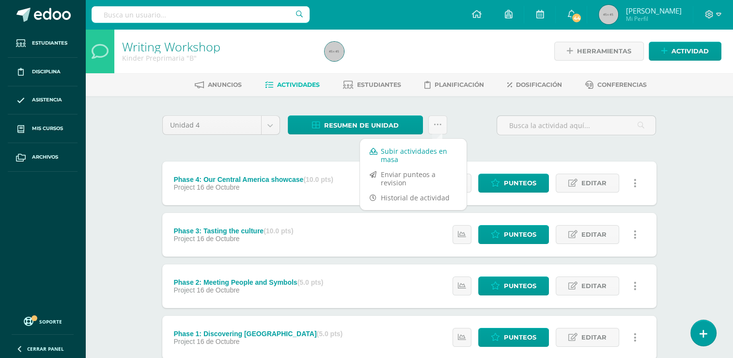
click at [413, 149] on link "Subir actividades en masa" at bounding box center [413, 154] width 107 height 23
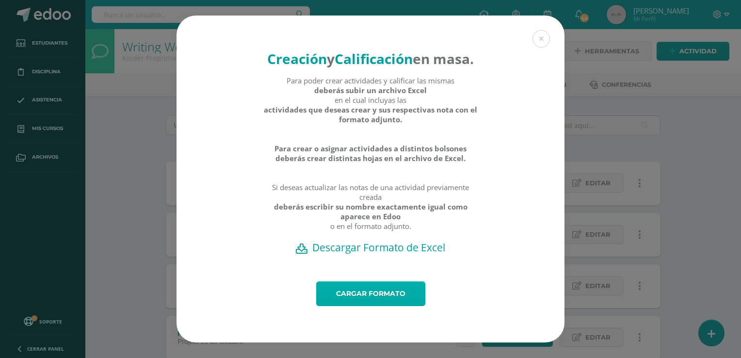
click at [380, 300] on link "Cargar formato" at bounding box center [370, 293] width 109 height 25
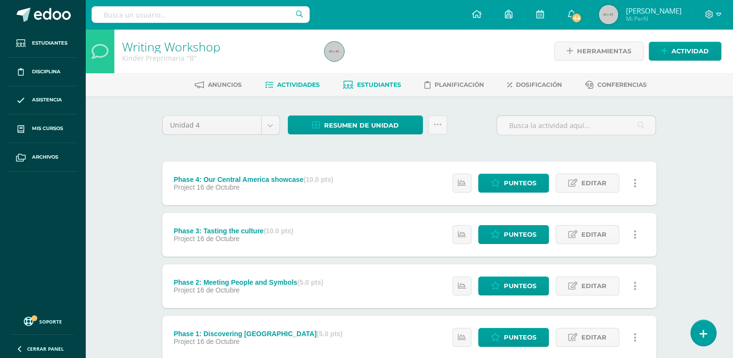
click at [380, 84] on span "Estudiantes" at bounding box center [379, 84] width 44 height 7
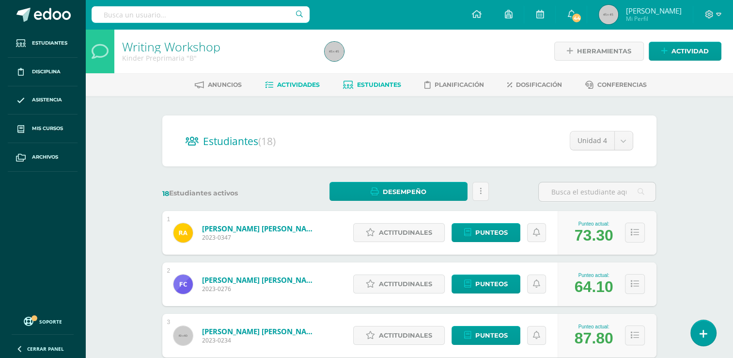
click at [299, 86] on span "Actividades" at bounding box center [298, 84] width 43 height 7
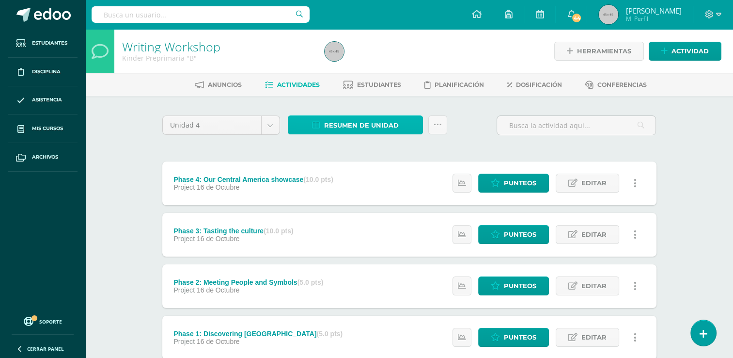
click at [366, 126] on span "Resumen de unidad" at bounding box center [361, 125] width 75 height 18
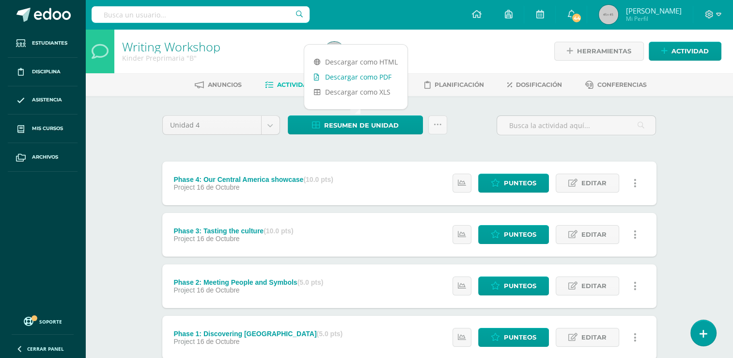
click at [368, 78] on link "Descargar como PDF" at bounding box center [355, 76] width 103 height 15
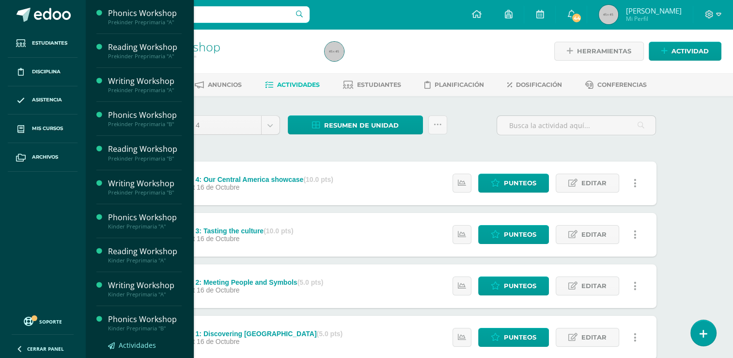
click at [133, 343] on span "Actividades" at bounding box center [137, 344] width 37 height 9
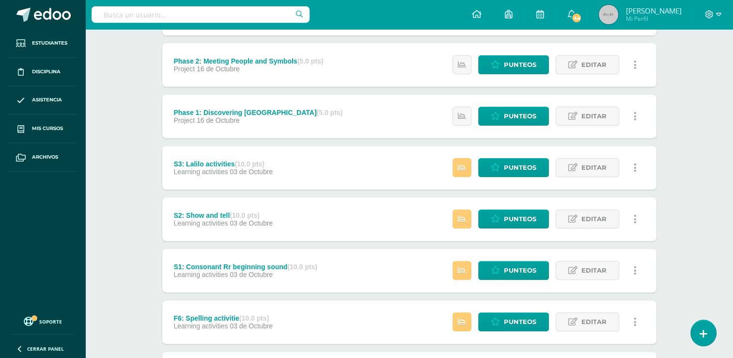
scroll to position [226, 0]
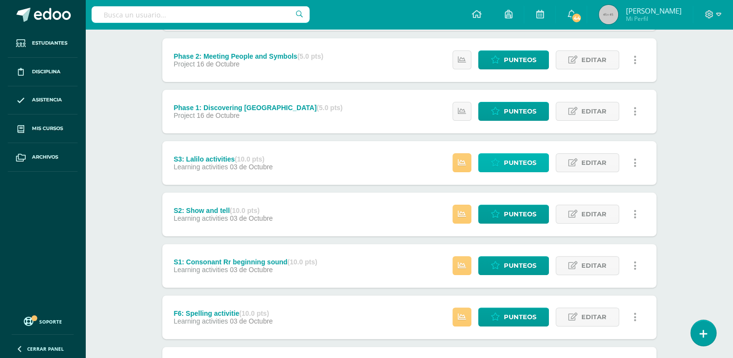
click at [511, 164] on span "Punteos" at bounding box center [520, 163] width 32 height 18
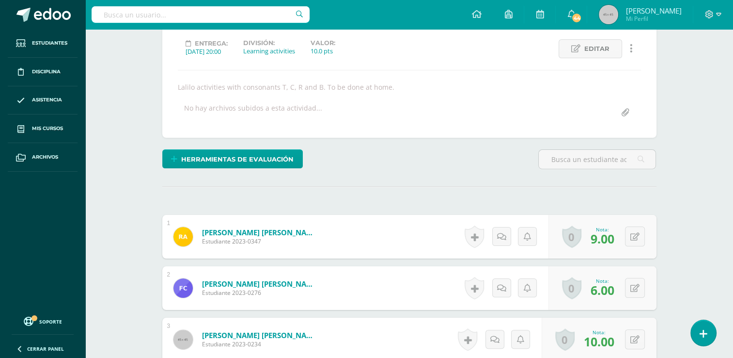
click at [449, 272] on form "[PERSON_NAME] [PERSON_NAME] Estudiante 2023-0276 Nota 6.00 0 [GEOGRAPHIC_DATA] …" at bounding box center [409, 288] width 494 height 44
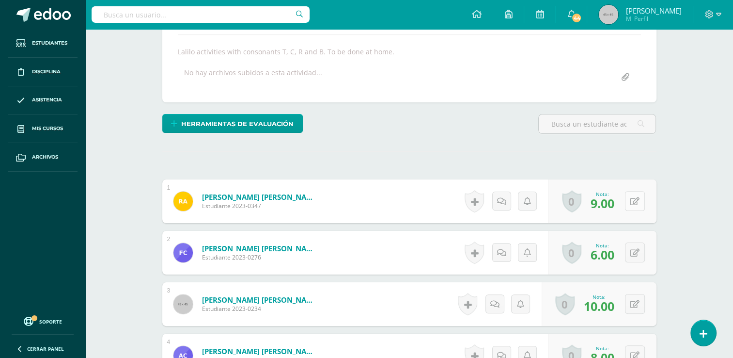
scroll to position [167, 0]
click at [638, 201] on icon at bounding box center [642, 201] width 10 height 8
type input "6"
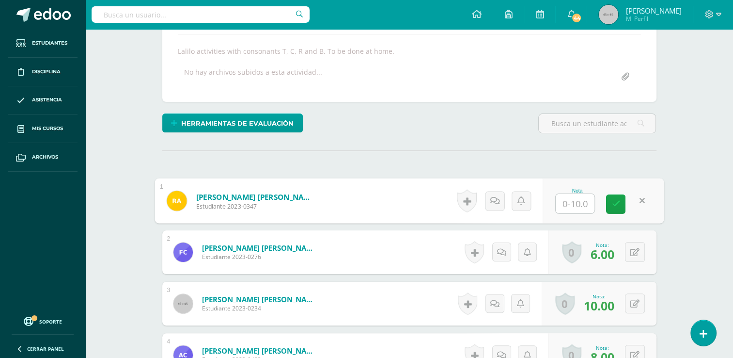
type input "6"
click at [617, 209] on link at bounding box center [615, 203] width 19 height 19
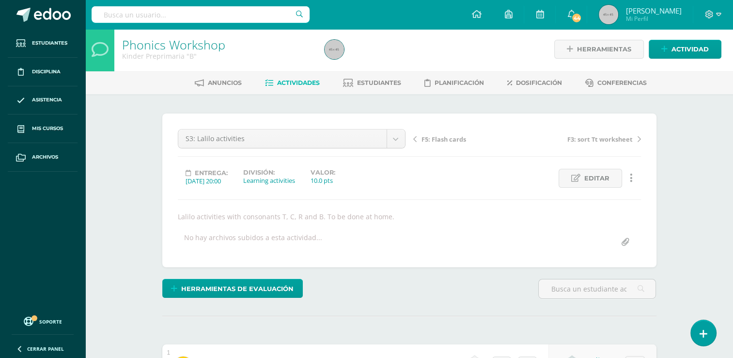
scroll to position [0, 0]
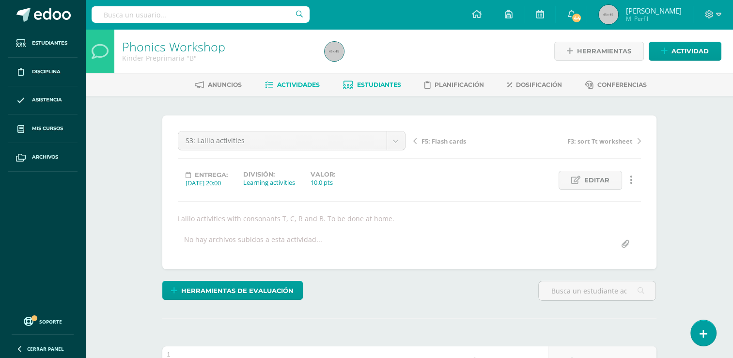
click at [373, 79] on link "Estudiantes" at bounding box center [372, 85] width 58 height 16
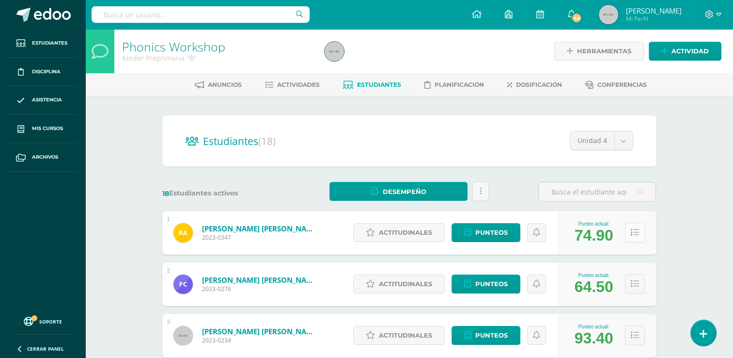
click at [637, 230] on icon at bounding box center [635, 232] width 8 height 8
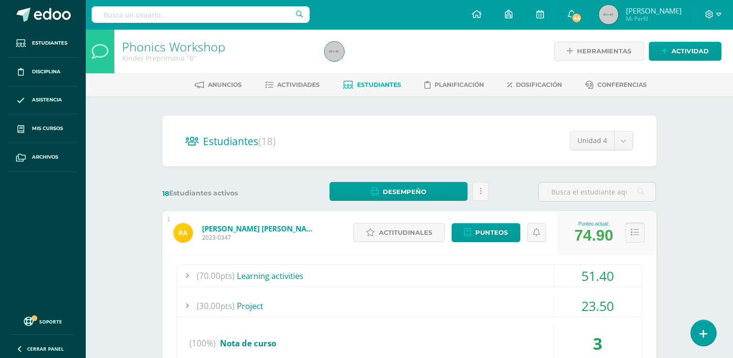
click at [638, 237] on button at bounding box center [635, 232] width 20 height 20
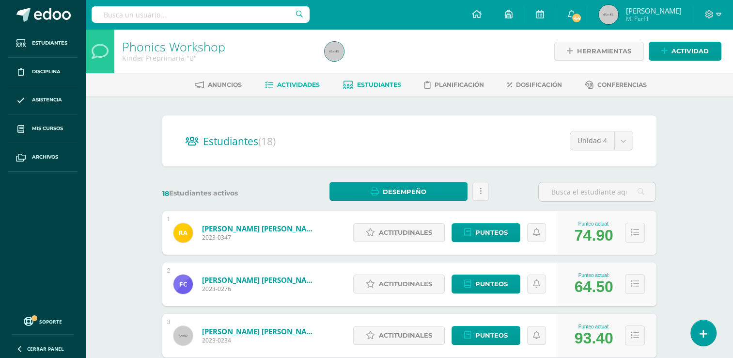
click at [306, 81] on span "Actividades" at bounding box center [298, 84] width 43 height 7
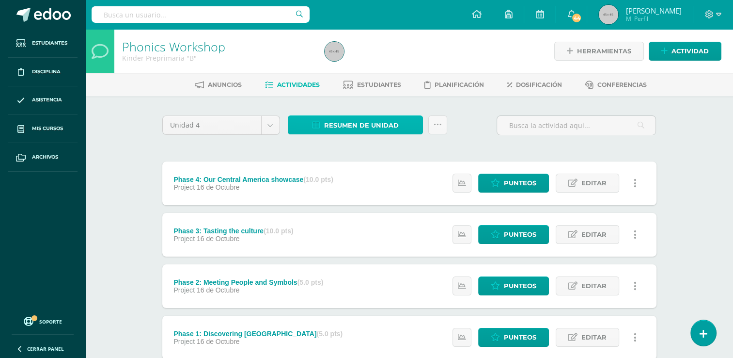
click at [380, 123] on span "Resumen de unidad" at bounding box center [361, 125] width 75 height 18
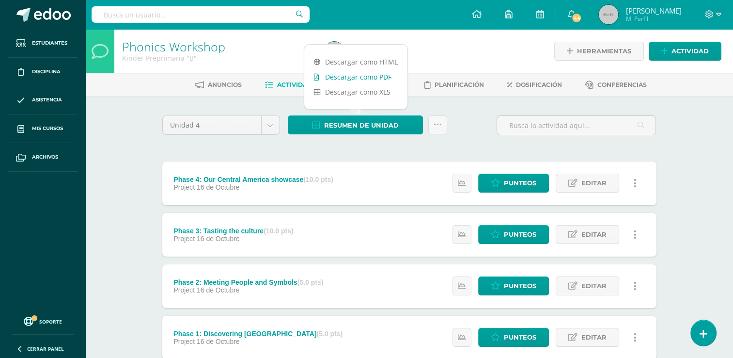
click at [388, 72] on link "Descargar como PDF" at bounding box center [355, 76] width 103 height 15
